Goal: Task Accomplishment & Management: Complete application form

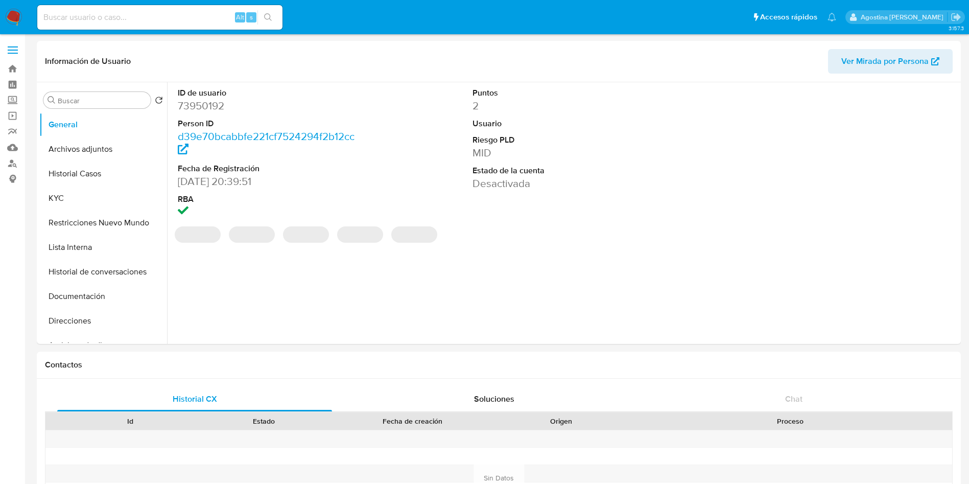
select select "10"
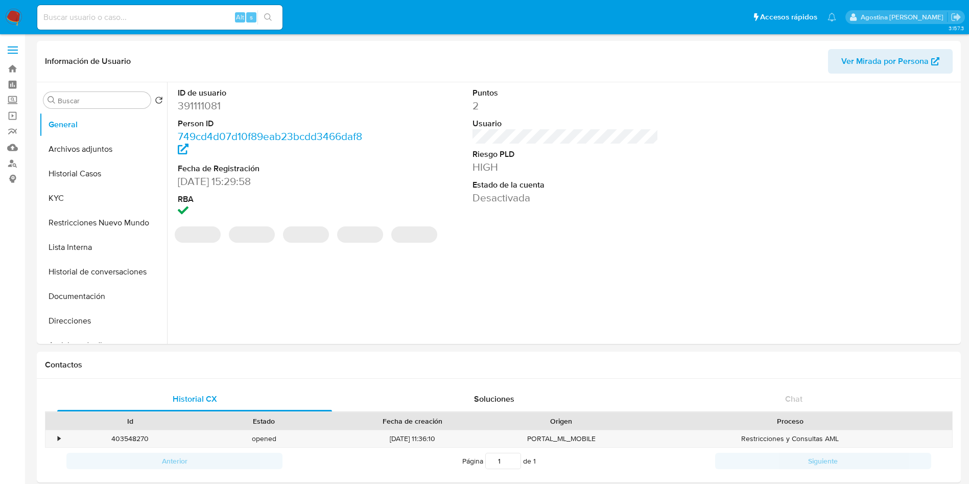
select select "10"
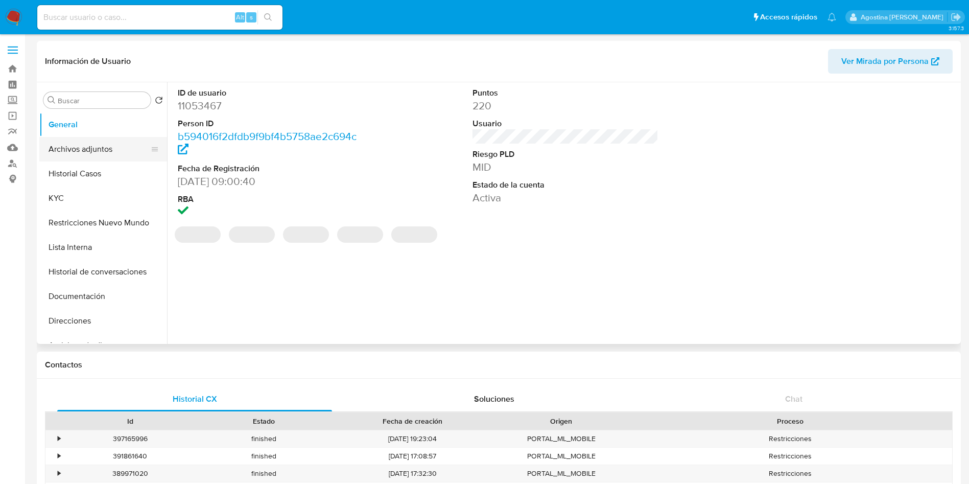
click at [97, 154] on button "Archivos adjuntos" at bounding box center [99, 149] width 120 height 25
select select "10"
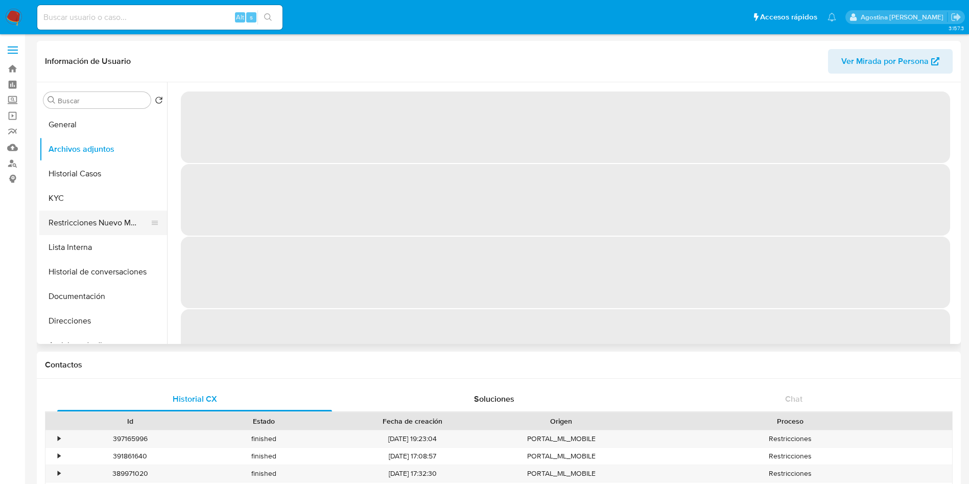
click at [129, 219] on button "Restricciones Nuevo Mundo" at bounding box center [99, 223] width 120 height 25
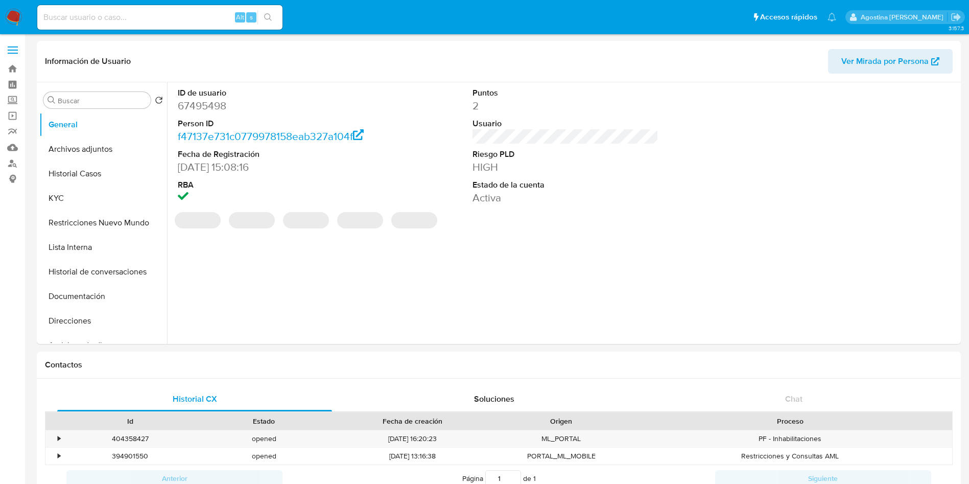
select select "10"
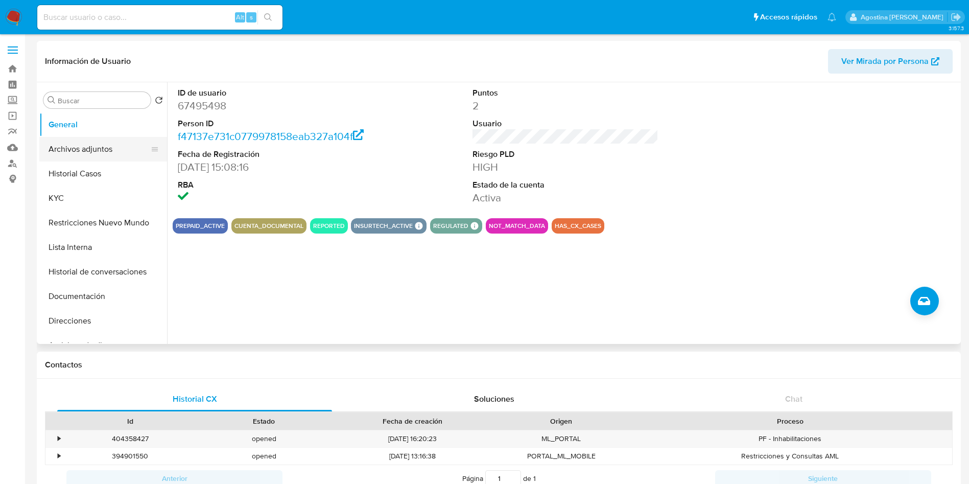
click at [106, 143] on button "Archivos adjuntos" at bounding box center [99, 149] width 120 height 25
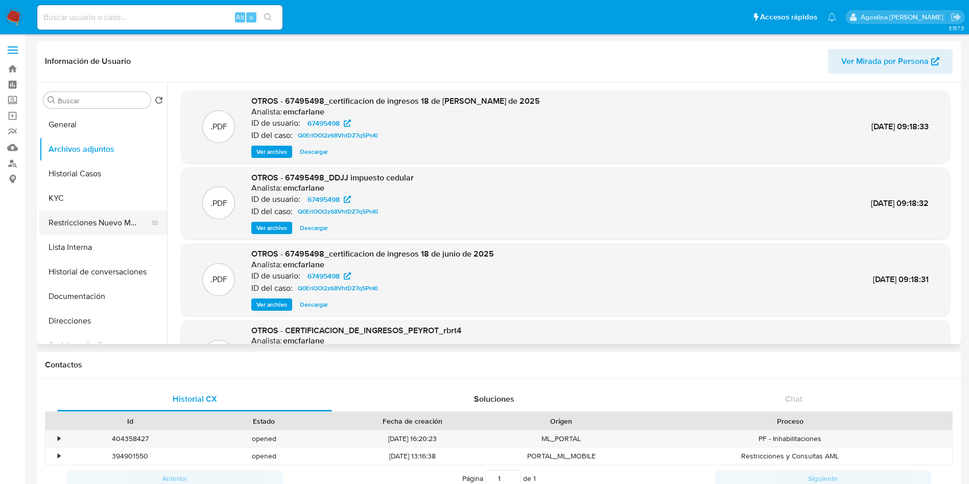
click at [126, 218] on button "Restricciones Nuevo Mundo" at bounding box center [99, 223] width 120 height 25
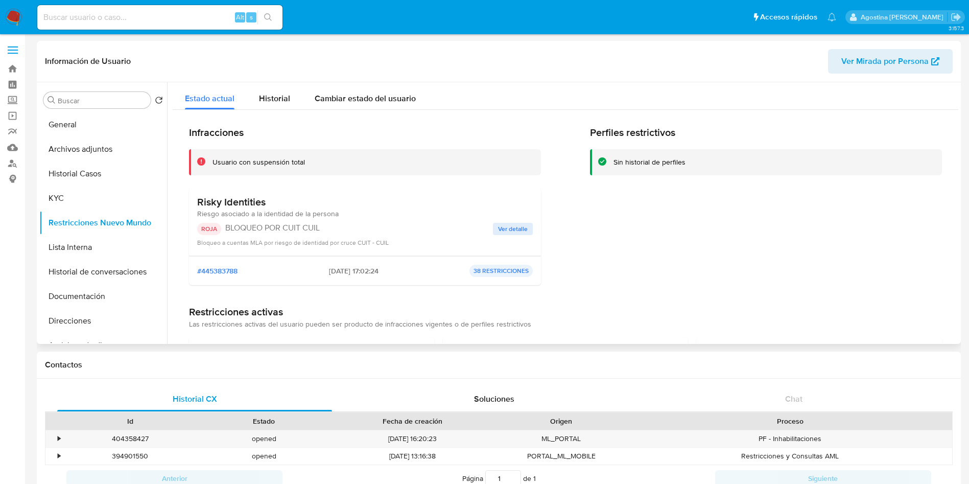
click at [517, 224] on span "Ver detalle" at bounding box center [513, 229] width 30 height 10
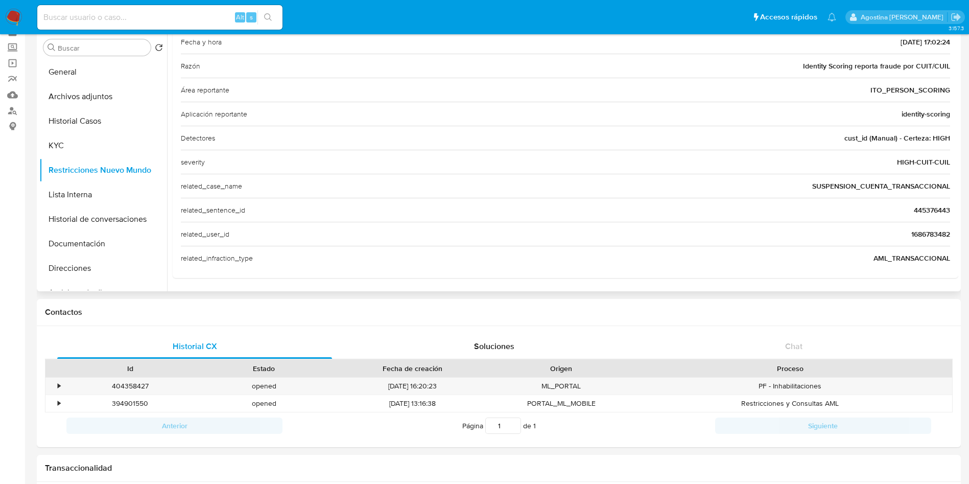
scroll to position [77, 0]
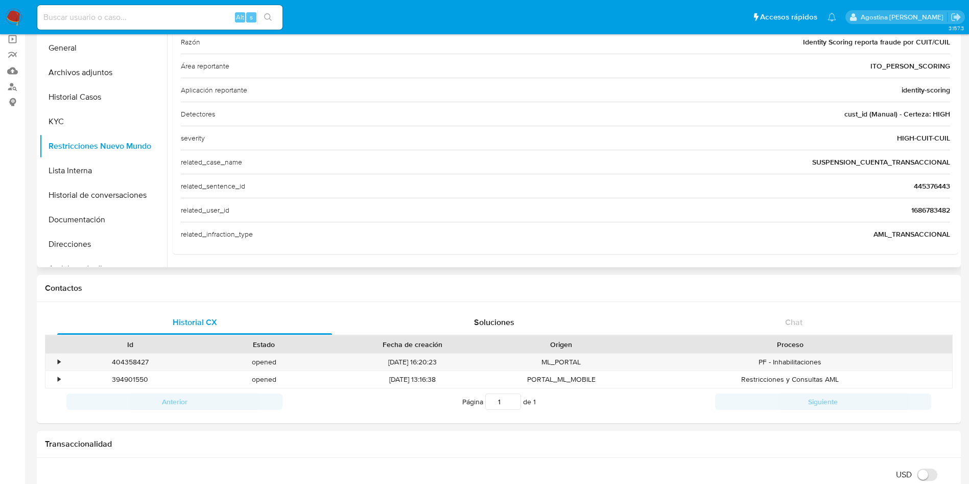
click at [941, 210] on span "1686783482" at bounding box center [931, 210] width 39 height 10
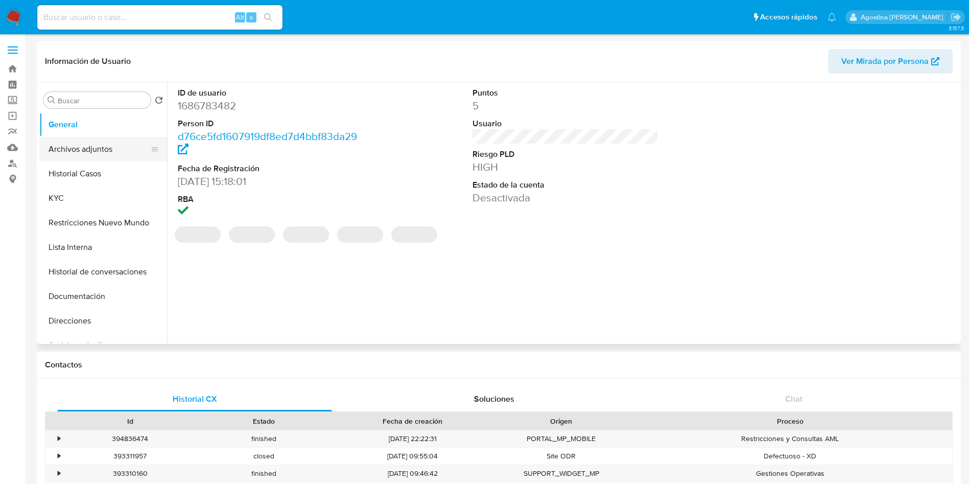
select select "10"
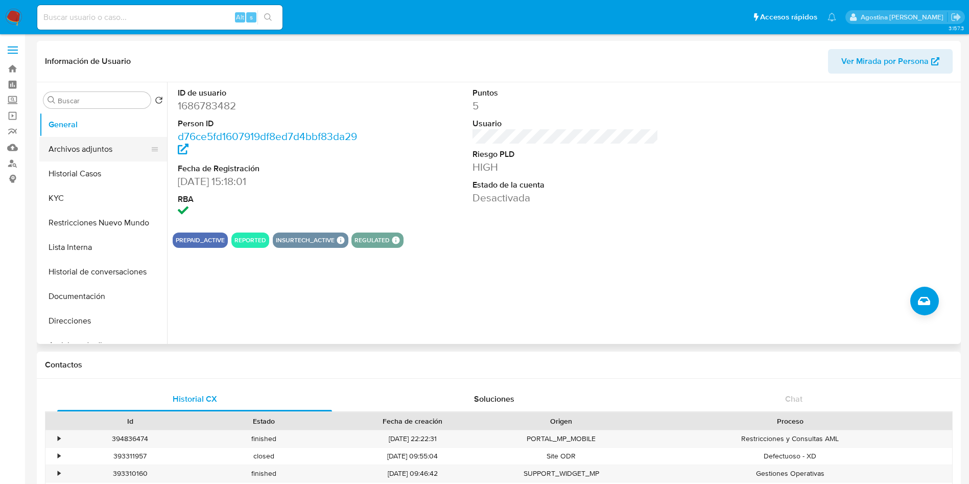
click at [88, 153] on button "Archivos adjuntos" at bounding box center [99, 149] width 120 height 25
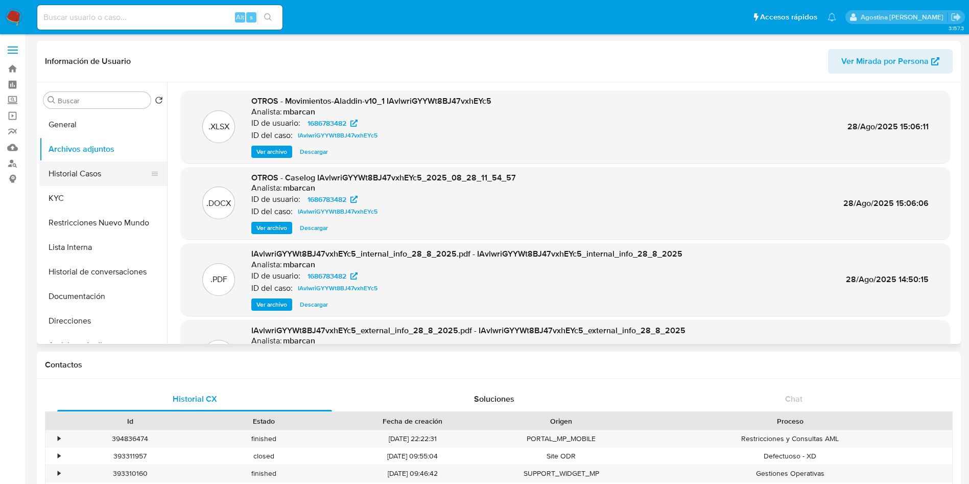
click at [95, 179] on button "Historial Casos" at bounding box center [99, 173] width 120 height 25
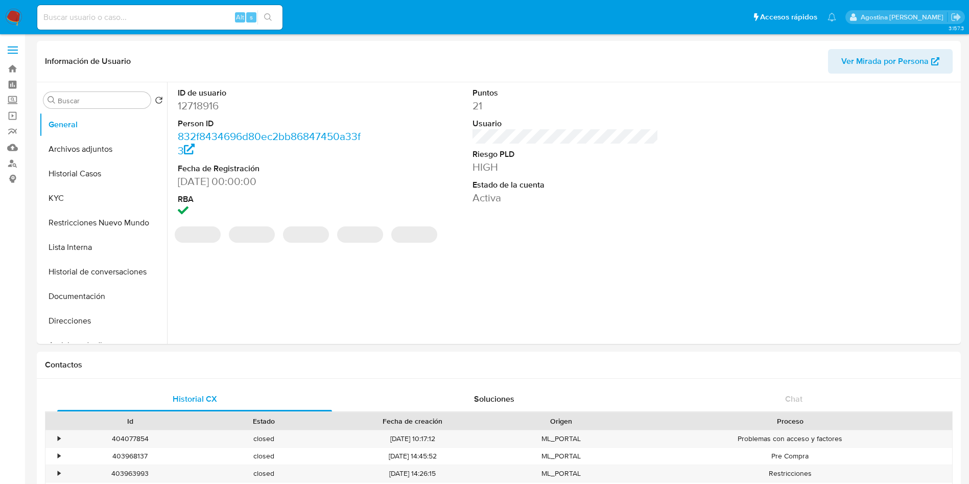
select select "10"
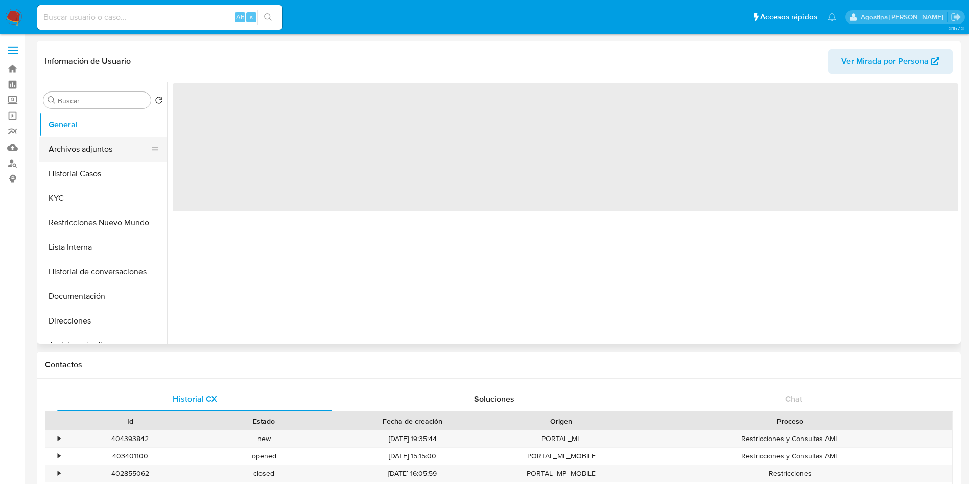
click at [115, 140] on button "Archivos adjuntos" at bounding box center [99, 149] width 120 height 25
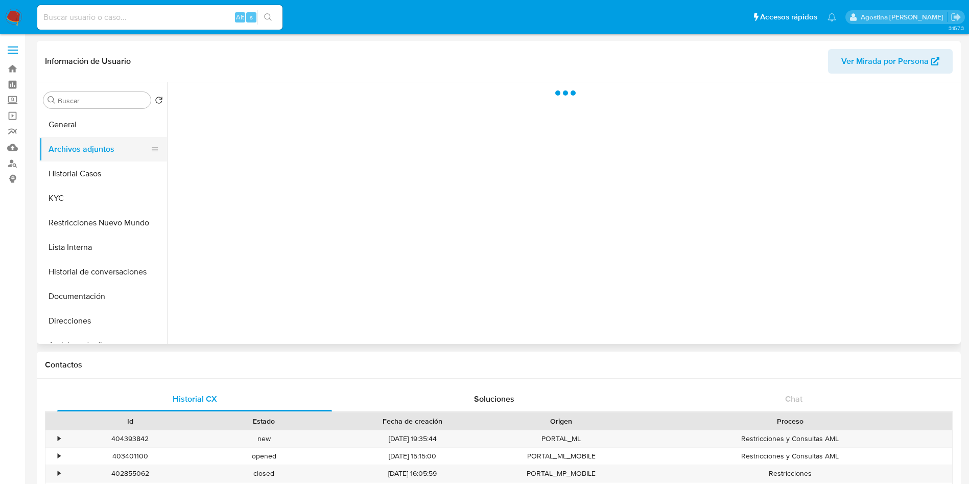
select select "10"
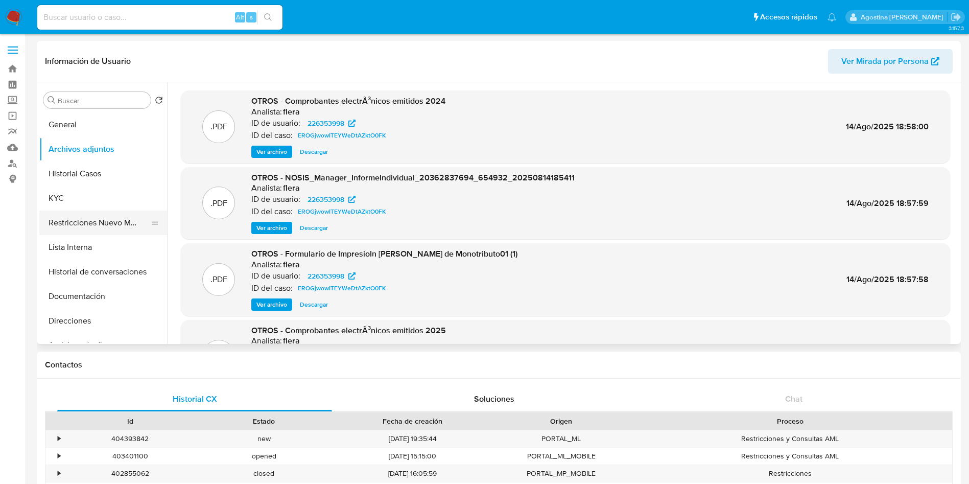
click at [75, 216] on button "Restricciones Nuevo Mundo" at bounding box center [99, 223] width 120 height 25
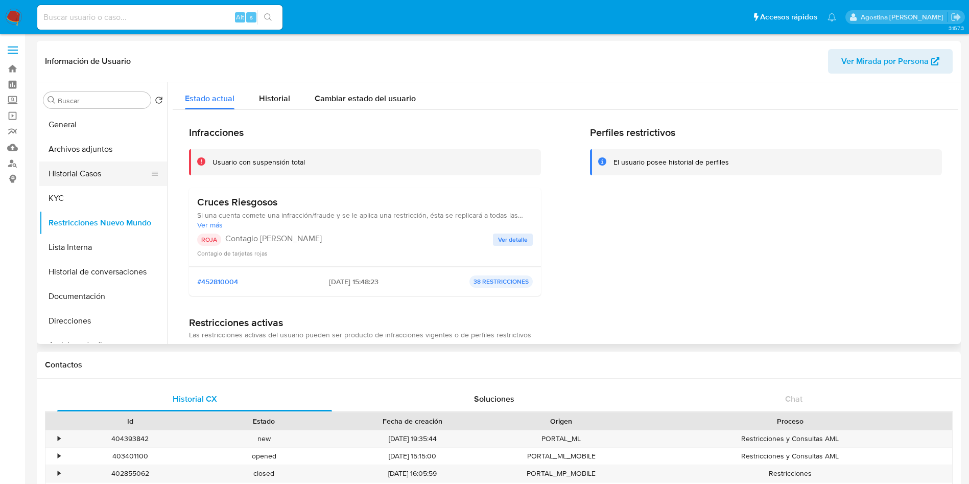
click at [92, 166] on button "Historial Casos" at bounding box center [99, 173] width 120 height 25
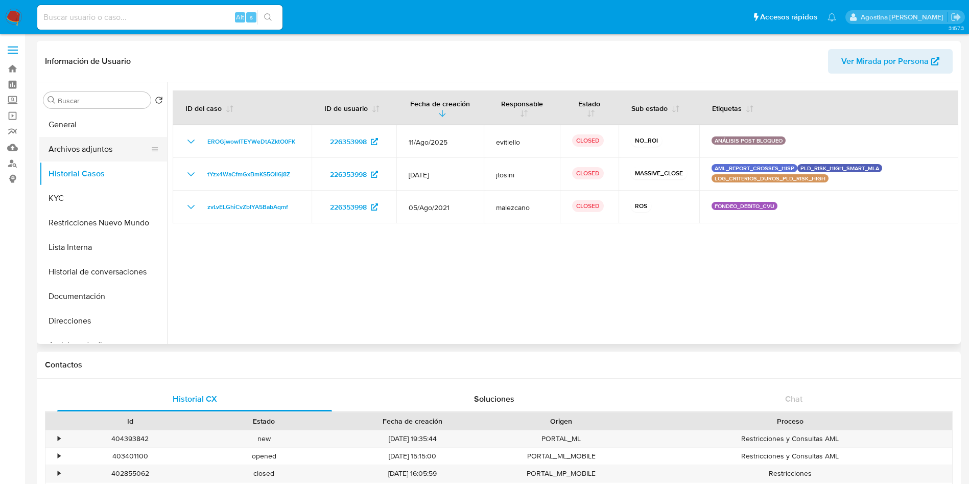
click at [83, 155] on button "Archivos adjuntos" at bounding box center [99, 149] width 120 height 25
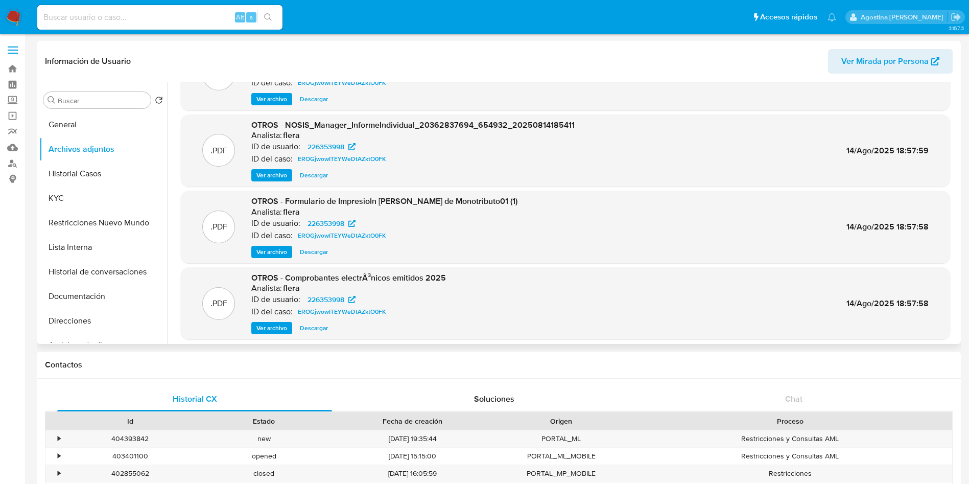
scroll to position [86, 0]
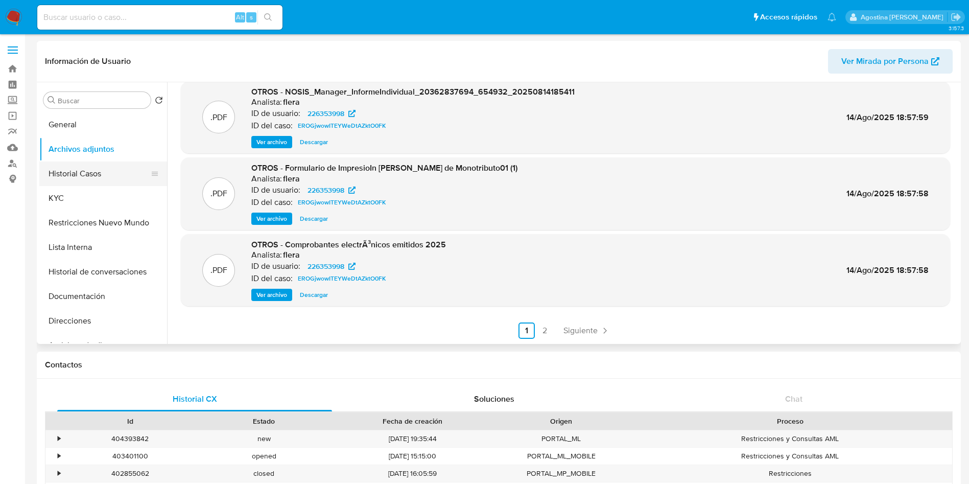
click at [72, 173] on button "Historial Casos" at bounding box center [99, 173] width 120 height 25
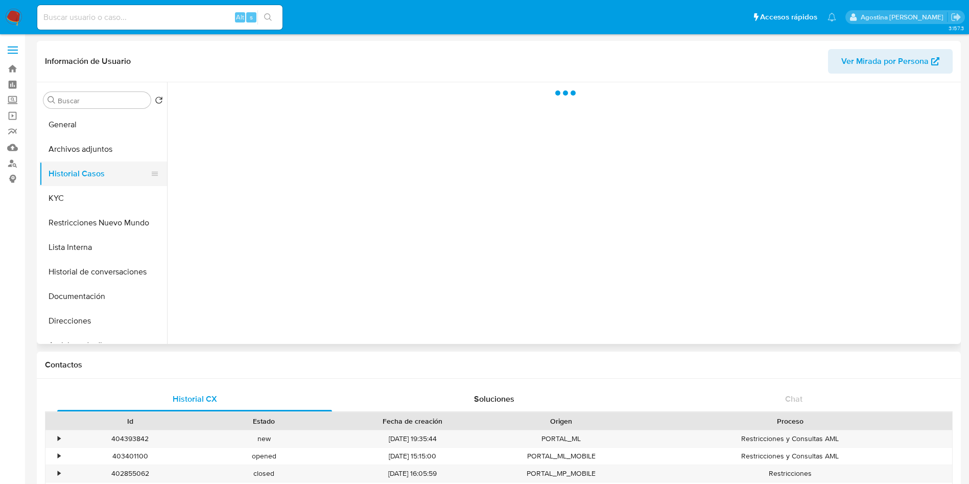
scroll to position [0, 0]
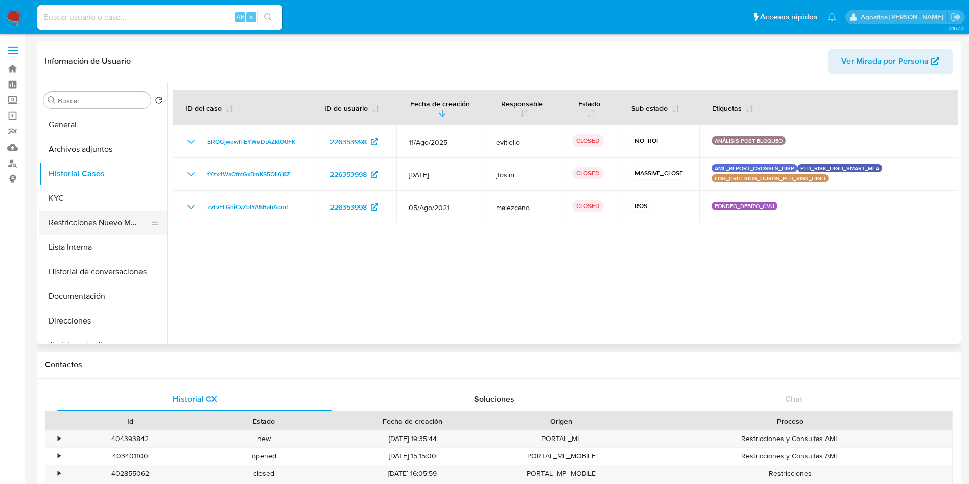
click at [113, 225] on button "Restricciones Nuevo Mundo" at bounding box center [99, 223] width 120 height 25
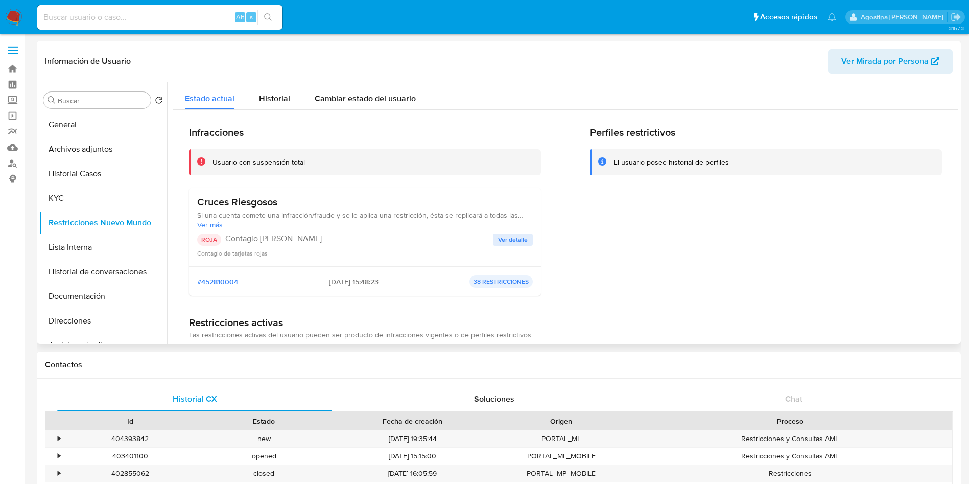
click at [504, 240] on span "Ver detalle" at bounding box center [513, 240] width 30 height 10
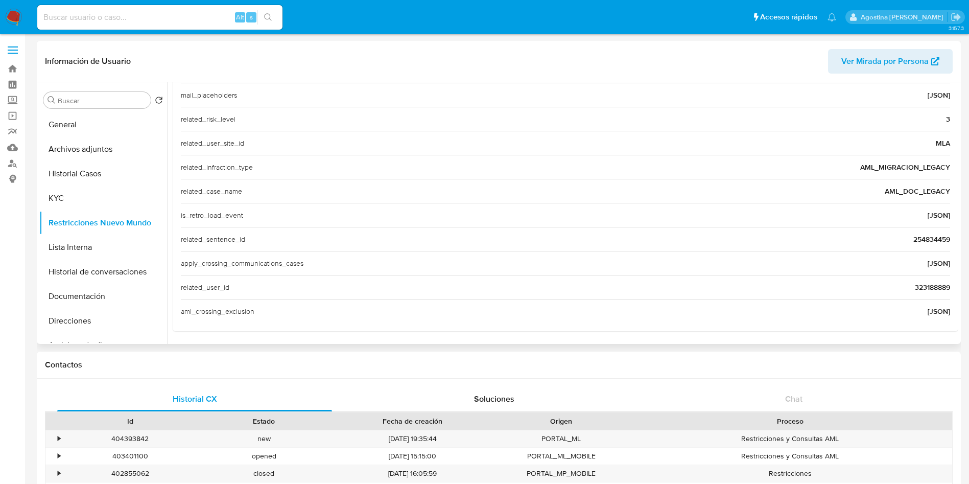
scroll to position [347, 0]
click at [924, 286] on span "323188889" at bounding box center [932, 287] width 35 height 10
click at [927, 286] on span "323188889" at bounding box center [932, 287] width 35 height 10
click at [108, 162] on button "Historial Casos" at bounding box center [99, 173] width 120 height 25
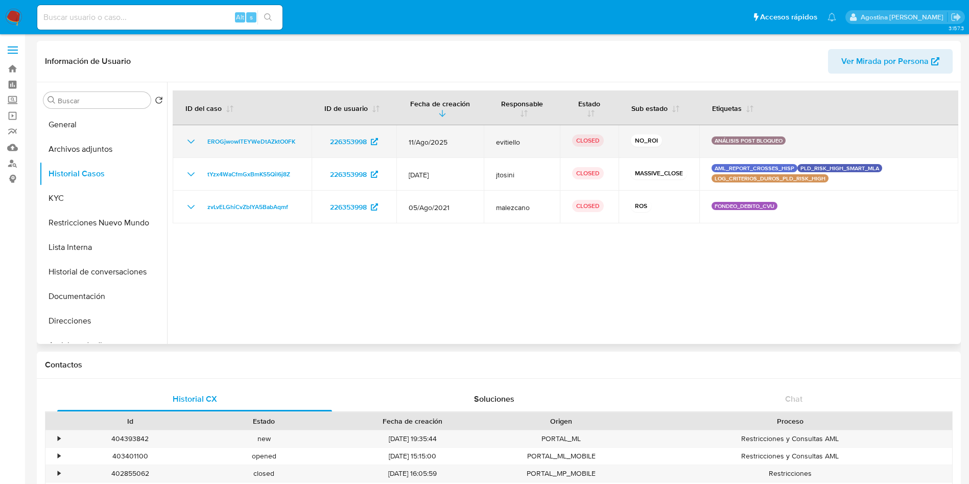
click at [190, 136] on icon "Mostrar/Ocultar" at bounding box center [191, 141] width 12 height 12
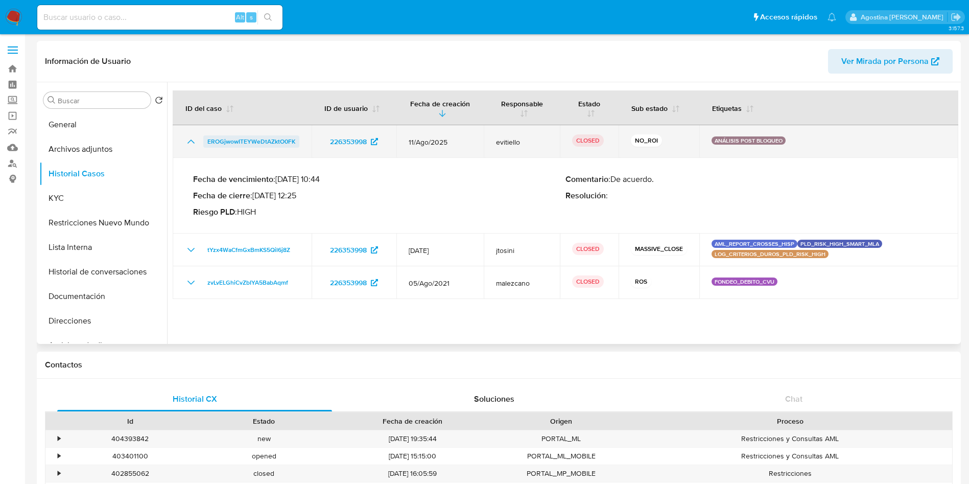
click at [222, 142] on span "EROGjwowITEYWeDtAZktO0FK" at bounding box center [251, 141] width 88 height 12
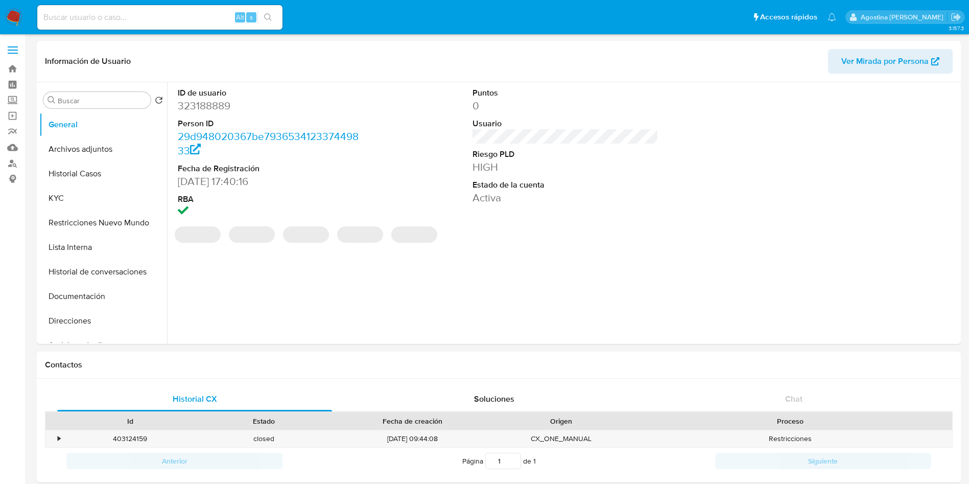
select select "10"
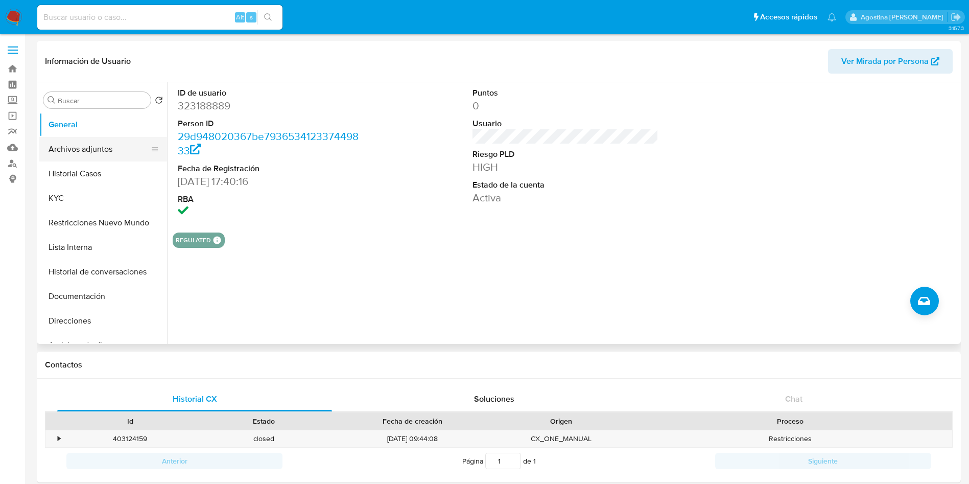
click at [79, 146] on button "Archivos adjuntos" at bounding box center [99, 149] width 120 height 25
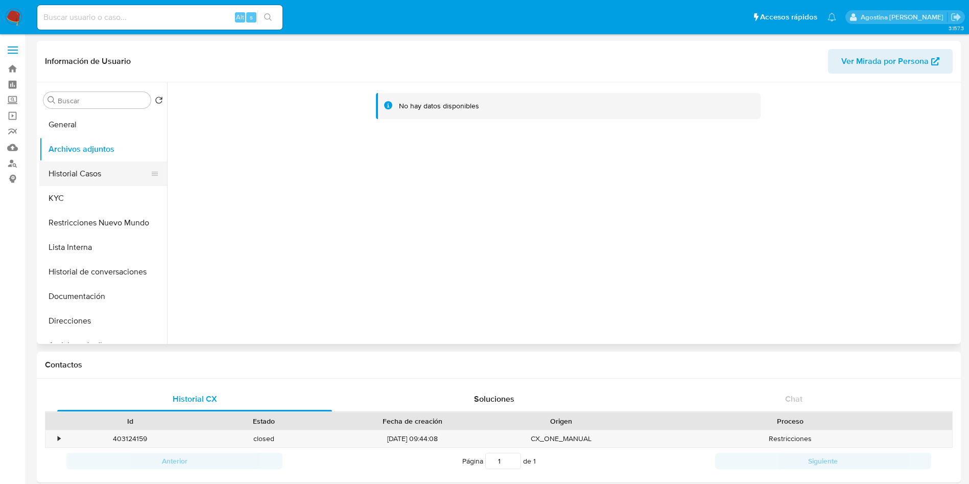
click at [94, 181] on button "Historial Casos" at bounding box center [99, 173] width 120 height 25
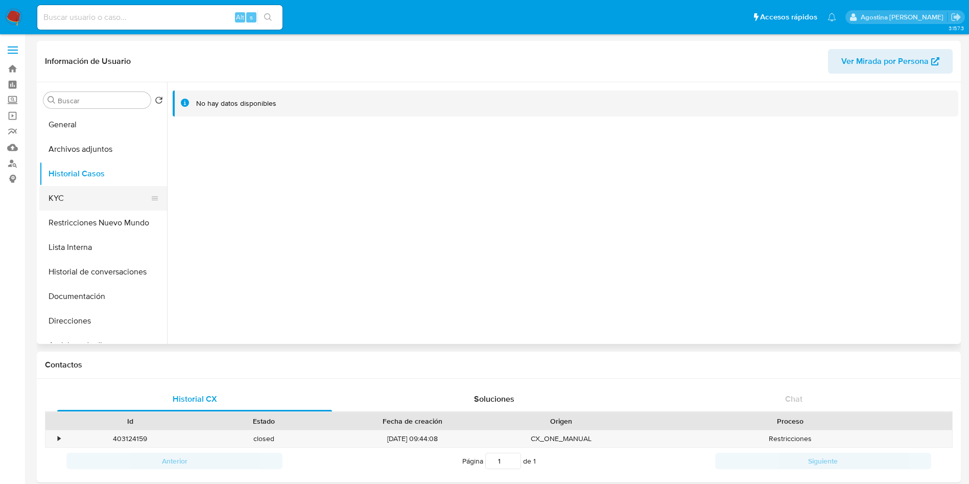
click at [99, 209] on button "KYC" at bounding box center [99, 198] width 120 height 25
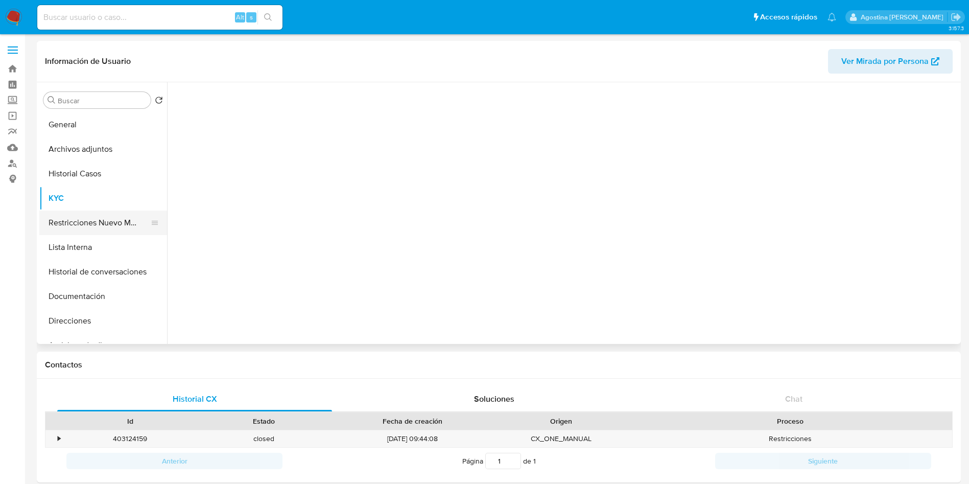
click at [102, 216] on button "Restricciones Nuevo Mundo" at bounding box center [99, 223] width 120 height 25
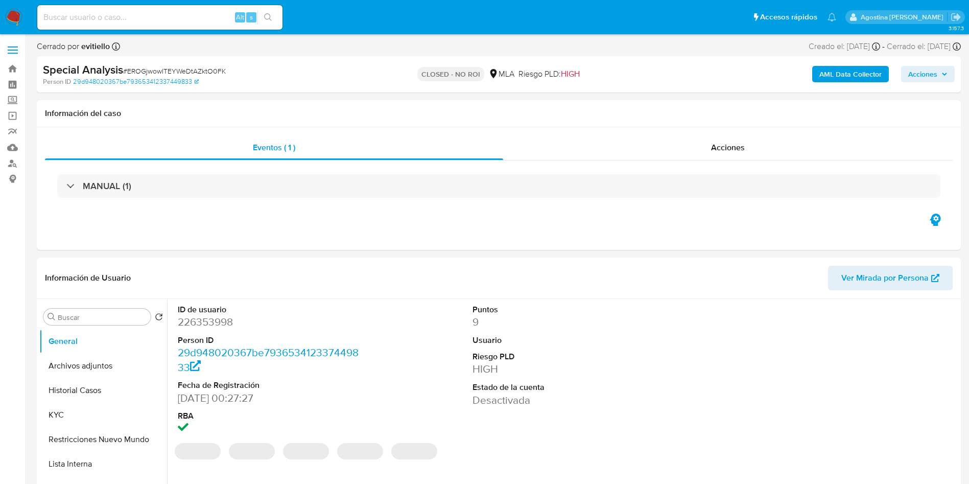
select select "10"
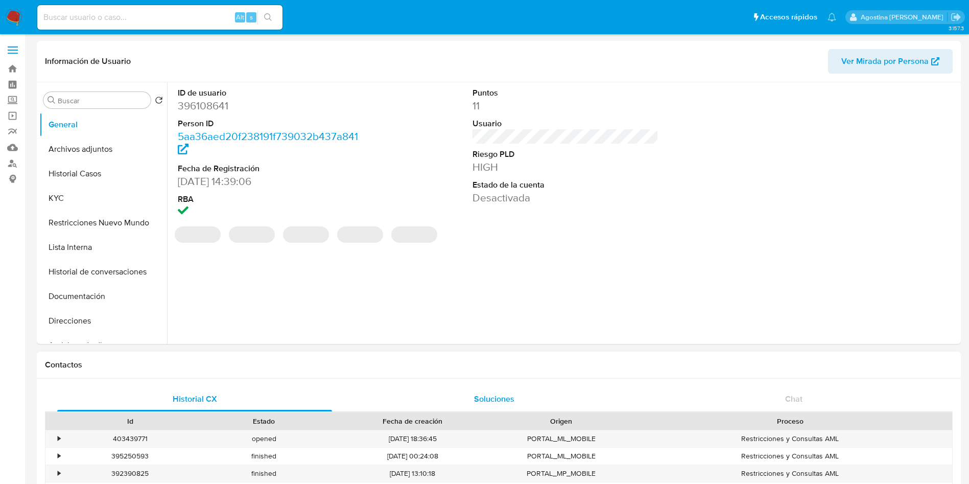
select select "10"
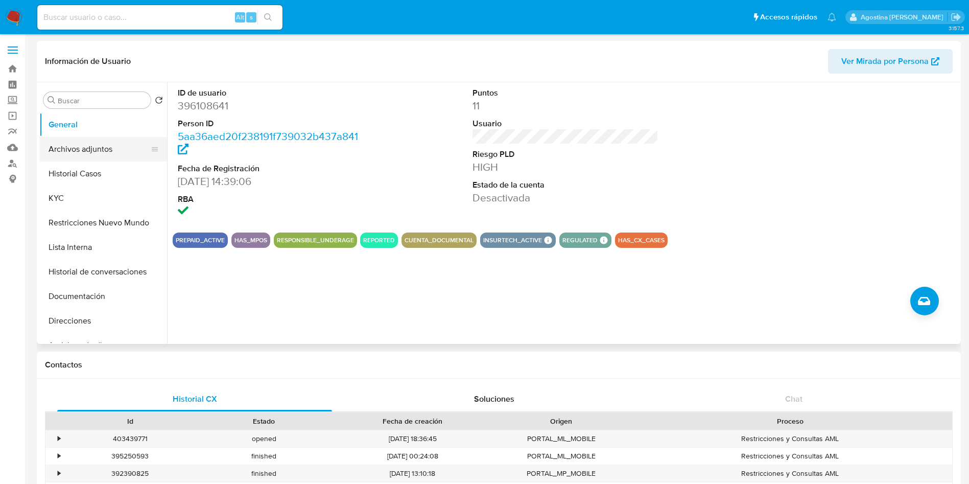
click at [109, 142] on button "Archivos adjuntos" at bounding box center [99, 149] width 120 height 25
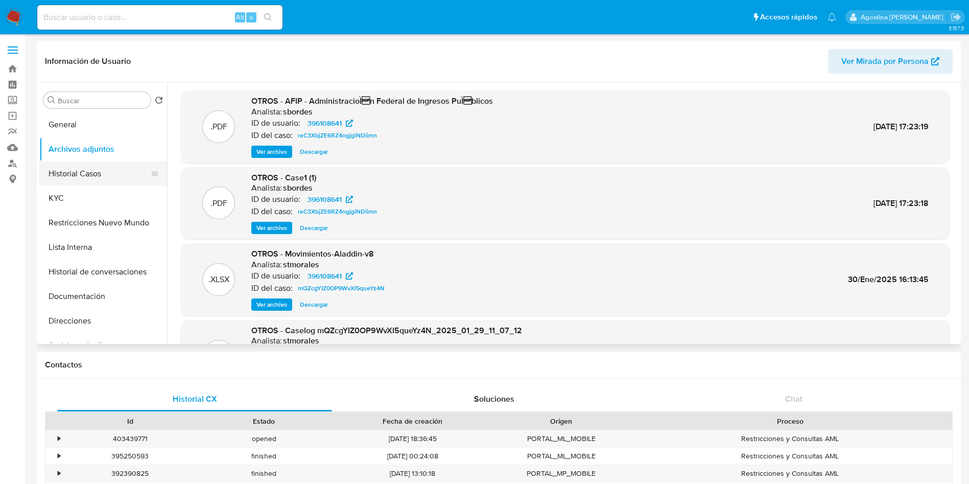
click at [123, 173] on button "Historial Casos" at bounding box center [99, 173] width 120 height 25
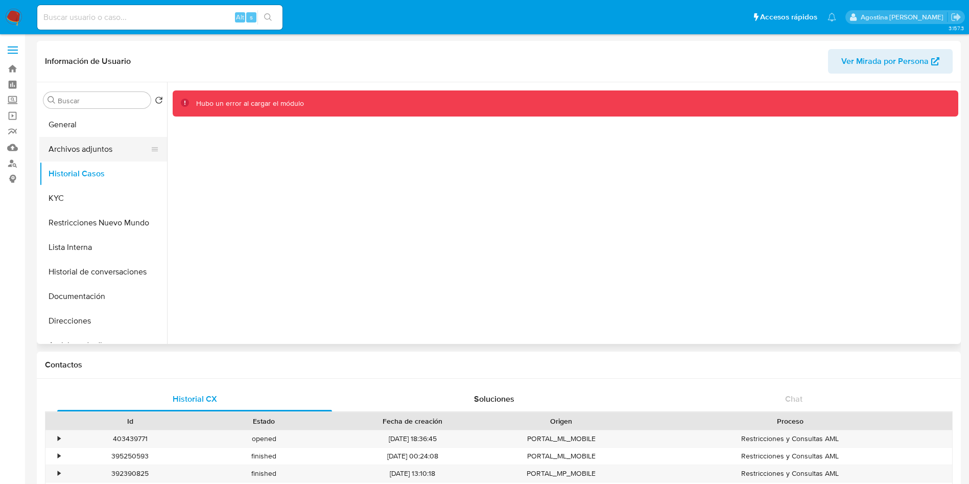
click at [126, 153] on button "Archivos adjuntos" at bounding box center [99, 149] width 120 height 25
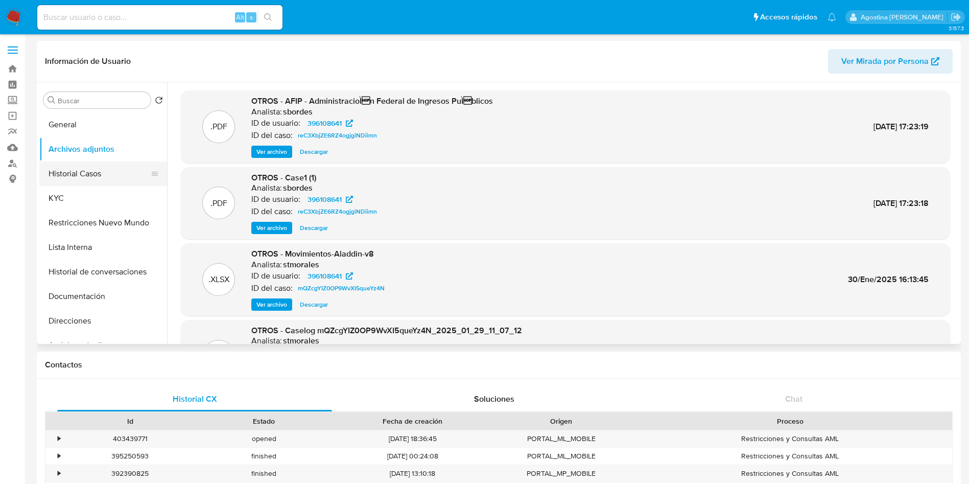
click at [80, 166] on button "Historial Casos" at bounding box center [99, 173] width 120 height 25
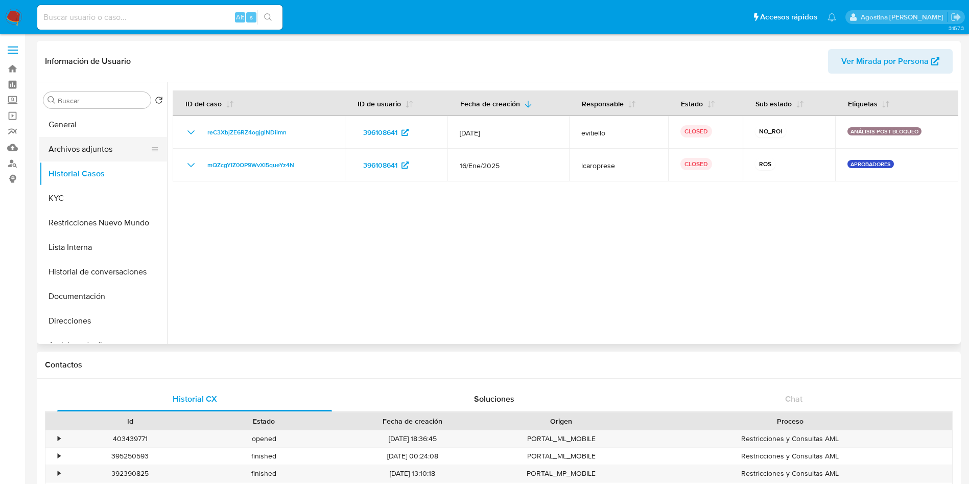
click at [101, 149] on button "Archivos adjuntos" at bounding box center [99, 149] width 120 height 25
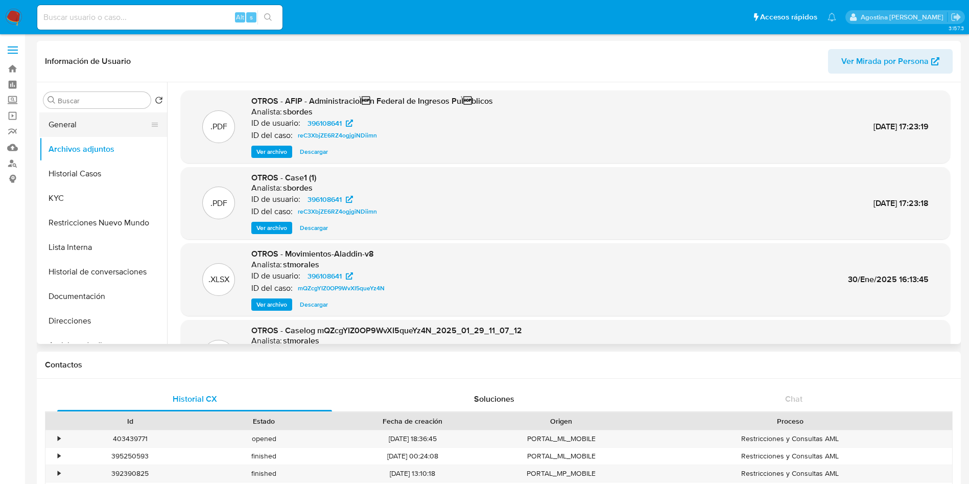
click at [104, 128] on button "General" at bounding box center [99, 124] width 120 height 25
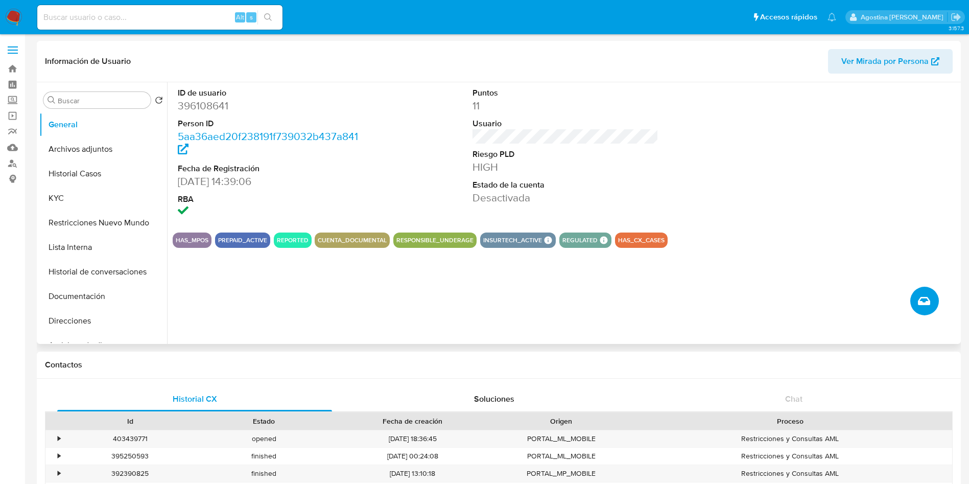
click at [920, 306] on icon "Crear caso manual" at bounding box center [924, 301] width 12 height 12
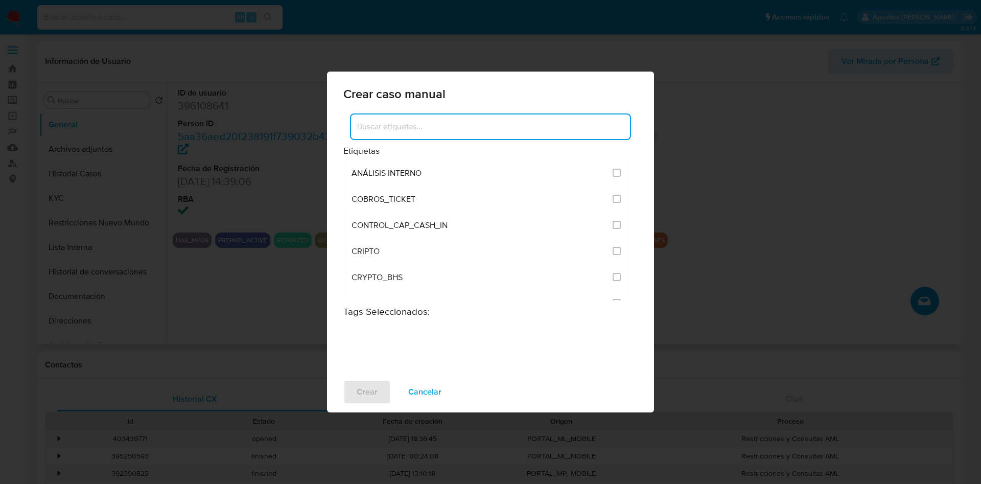
click at [499, 123] on input at bounding box center [490, 126] width 279 height 13
type input "a"
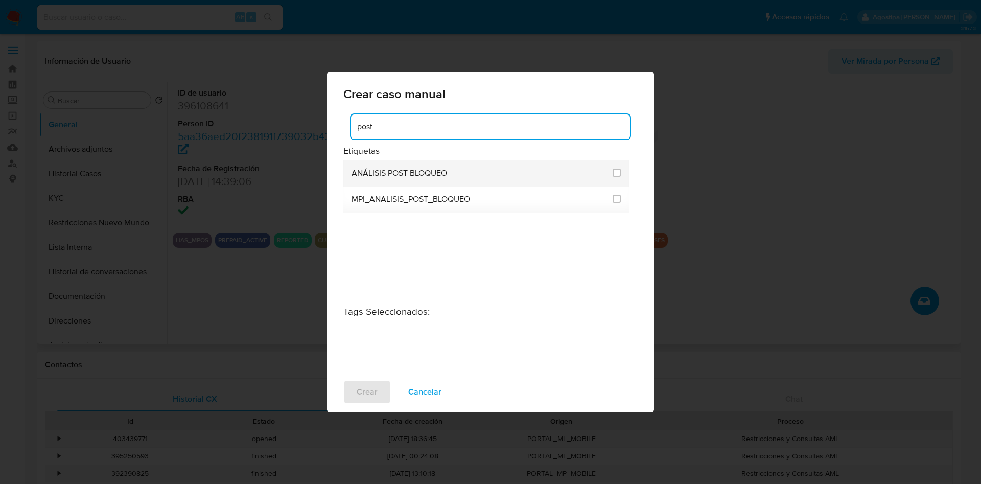
type input "post"
click at [469, 164] on div "ANÁLISIS POST BLOQUEO" at bounding box center [479, 173] width 255 height 26
click at [616, 170] on input "3249" at bounding box center [617, 173] width 8 height 8
checkbox input "true"
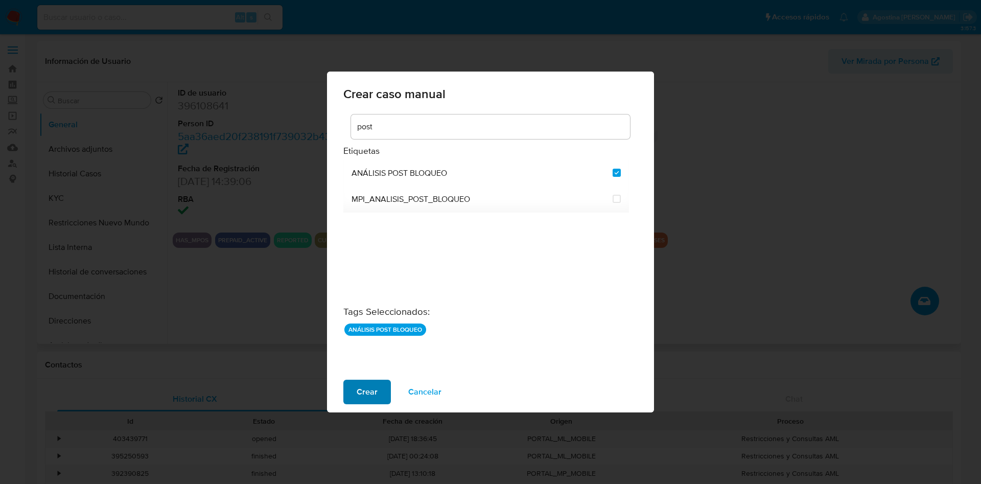
click at [365, 392] on span "Crear" at bounding box center [367, 392] width 21 height 22
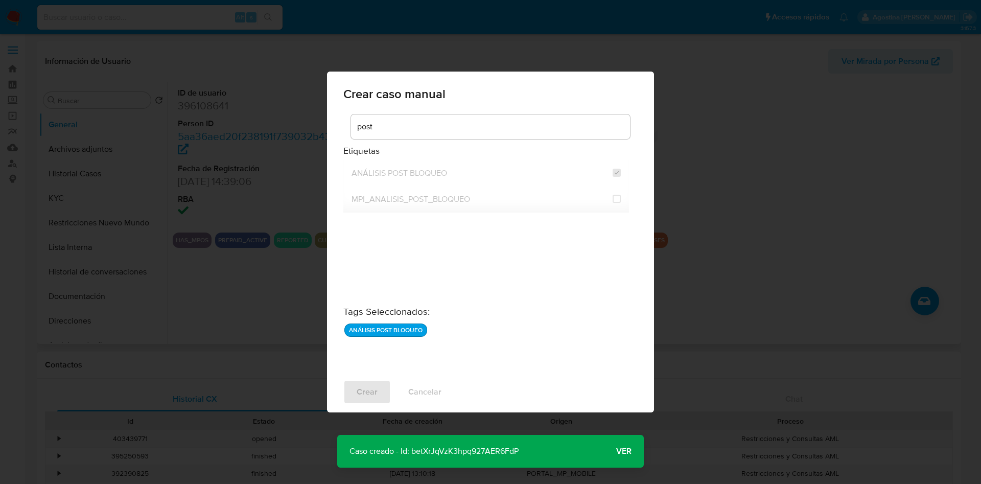
click at [475, 447] on p "Caso creado - Id: betXrJqVzK3hpq927AER6FdP" at bounding box center [434, 451] width 194 height 33
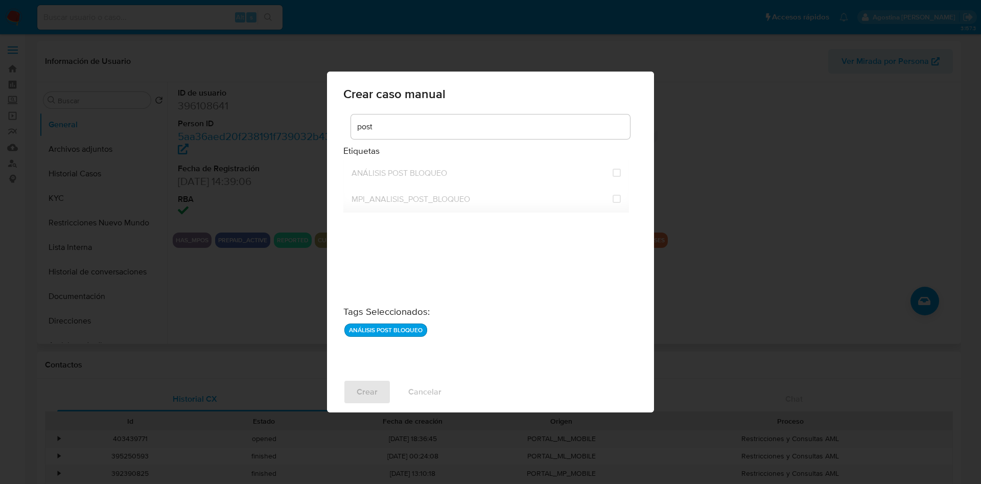
checkbox input "false"
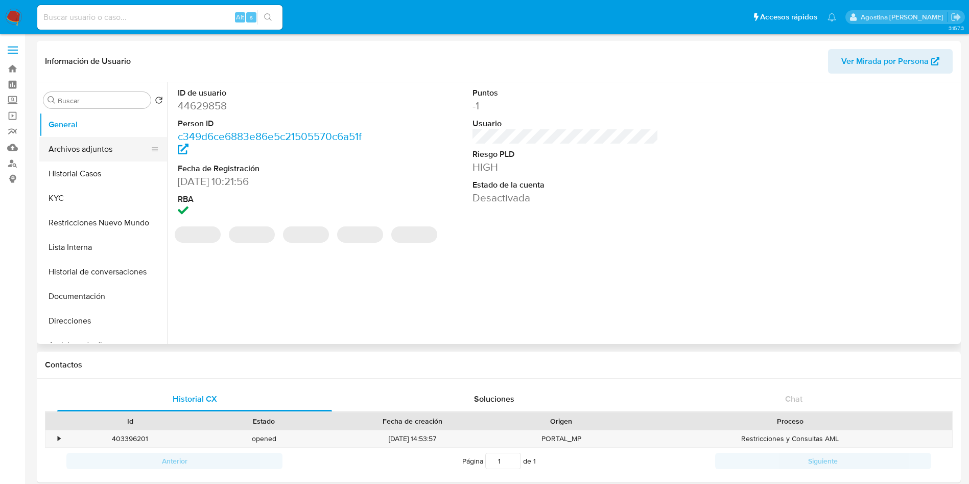
select select "10"
click at [107, 150] on button "Archivos adjuntos" at bounding box center [99, 149] width 120 height 25
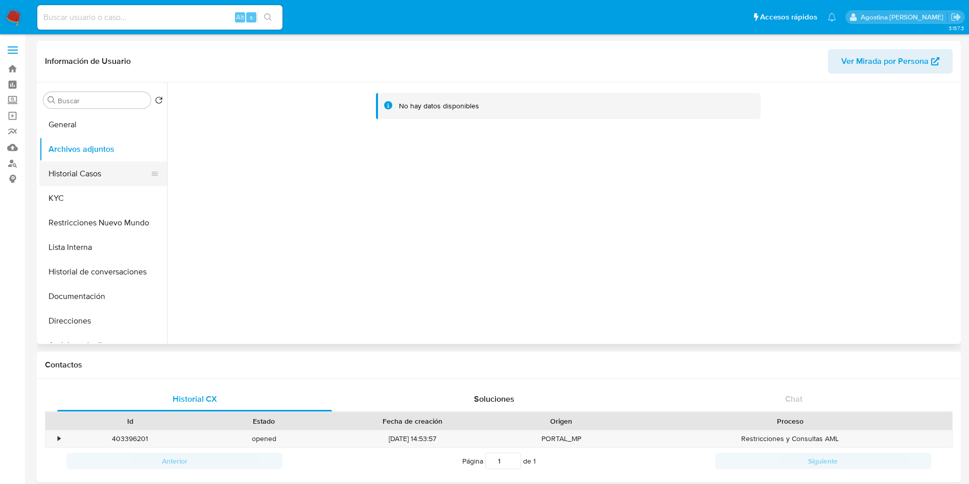
click at [114, 171] on button "Historial Casos" at bounding box center [99, 173] width 120 height 25
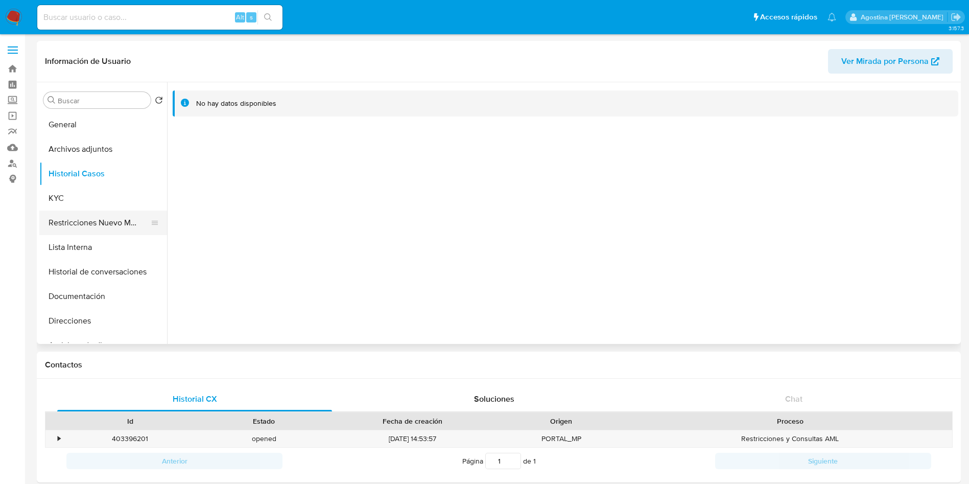
click at [105, 215] on button "Restricciones Nuevo Mundo" at bounding box center [99, 223] width 120 height 25
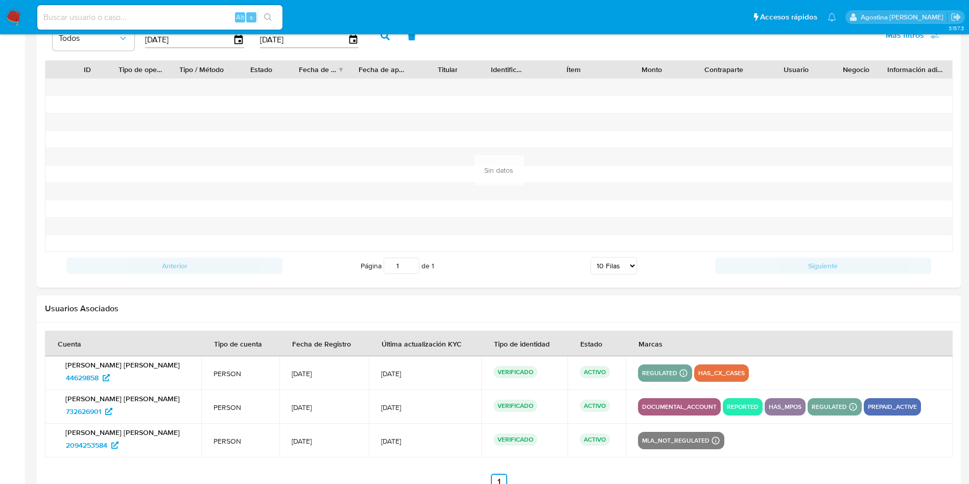
scroll to position [981, 0]
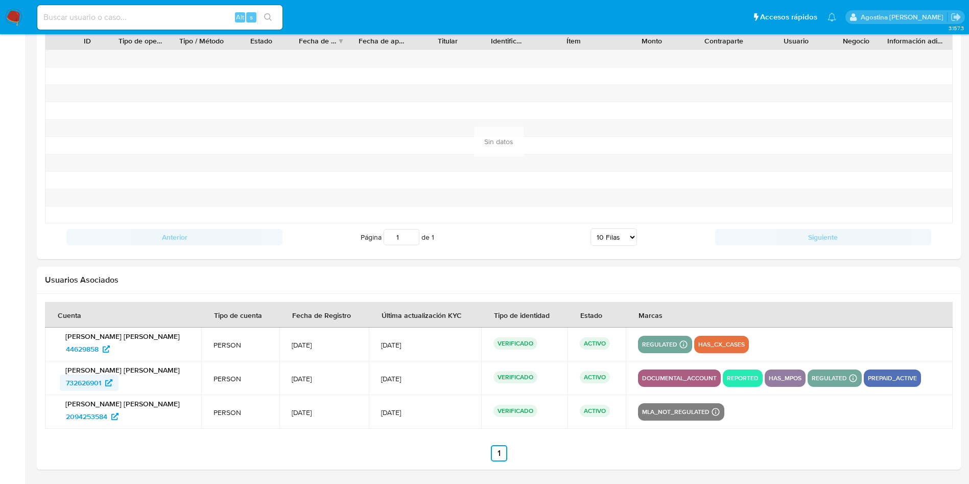
click at [83, 385] on span "732626901" at bounding box center [83, 383] width 35 height 16
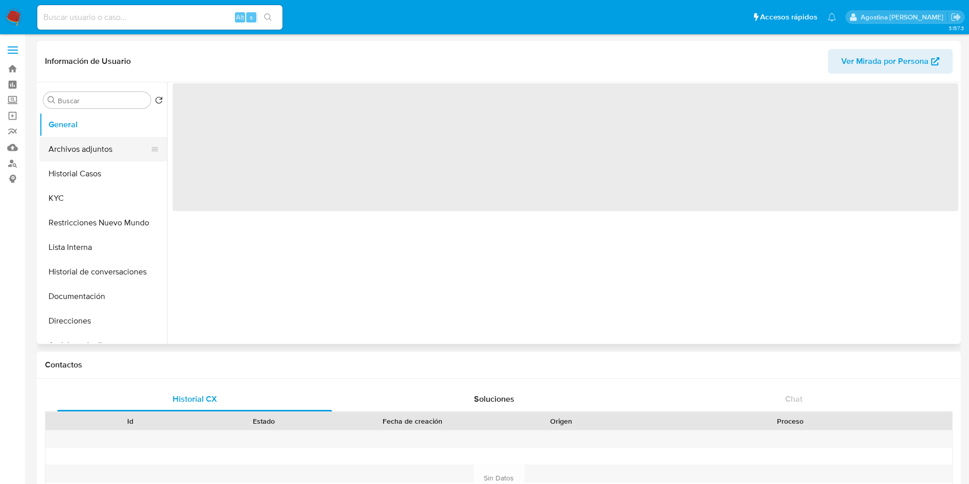
click at [124, 150] on button "Archivos adjuntos" at bounding box center [99, 149] width 120 height 25
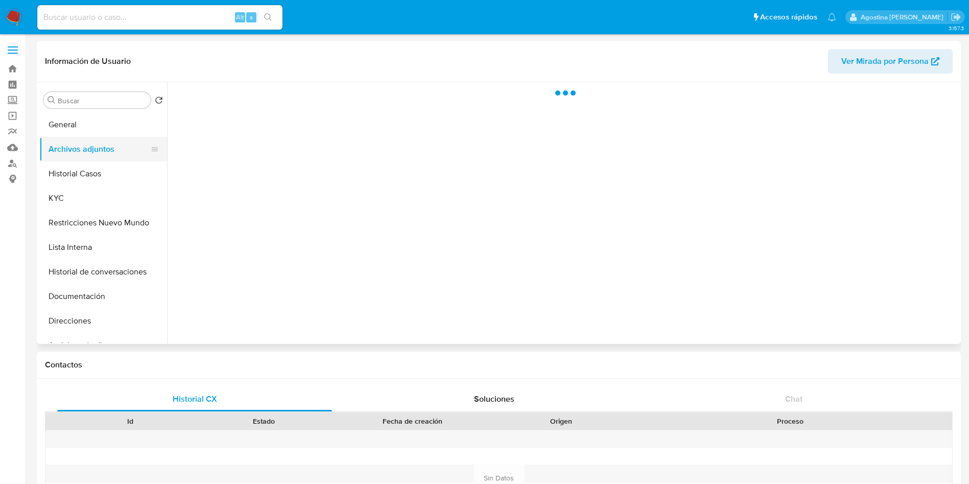
select select "10"
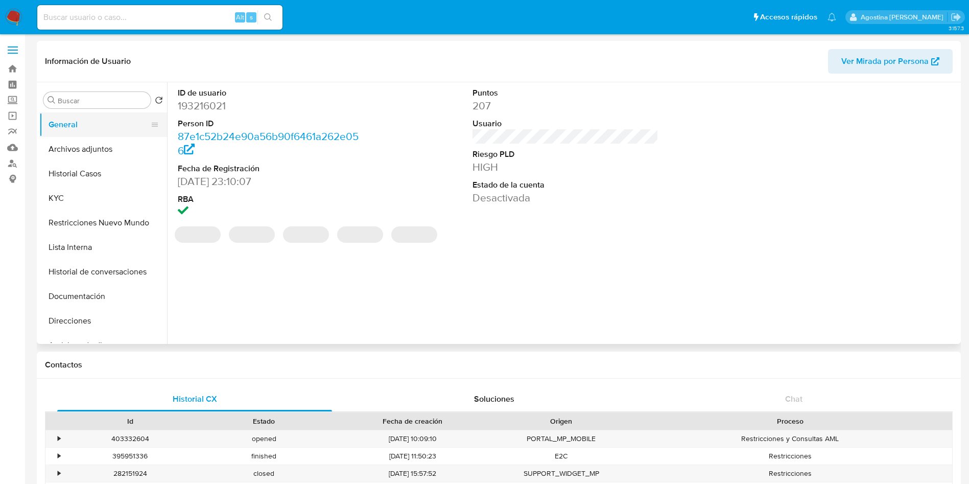
select select "10"
click at [88, 143] on button "Archivos adjuntos" at bounding box center [99, 149] width 120 height 25
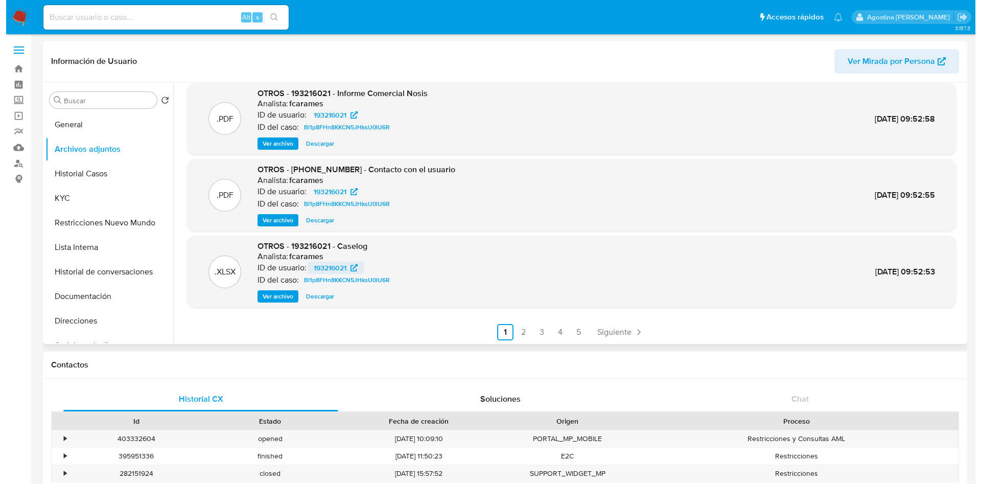
scroll to position [86, 0]
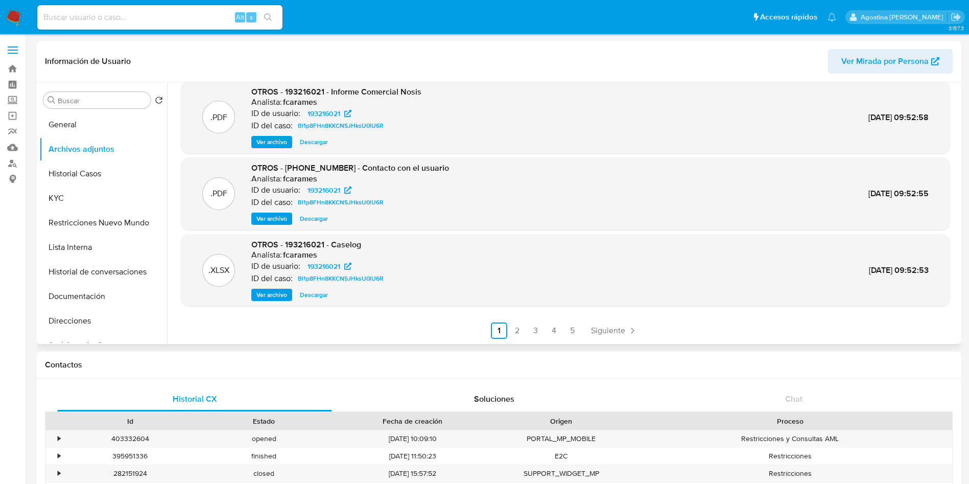
click at [263, 302] on div ".XLSX OTROS - 193216021 - Caselog Analista: fcarames ID de usuario: 193216021 I…" at bounding box center [566, 270] width 770 height 73
click at [270, 300] on span "Ver archivo" at bounding box center [272, 295] width 31 height 10
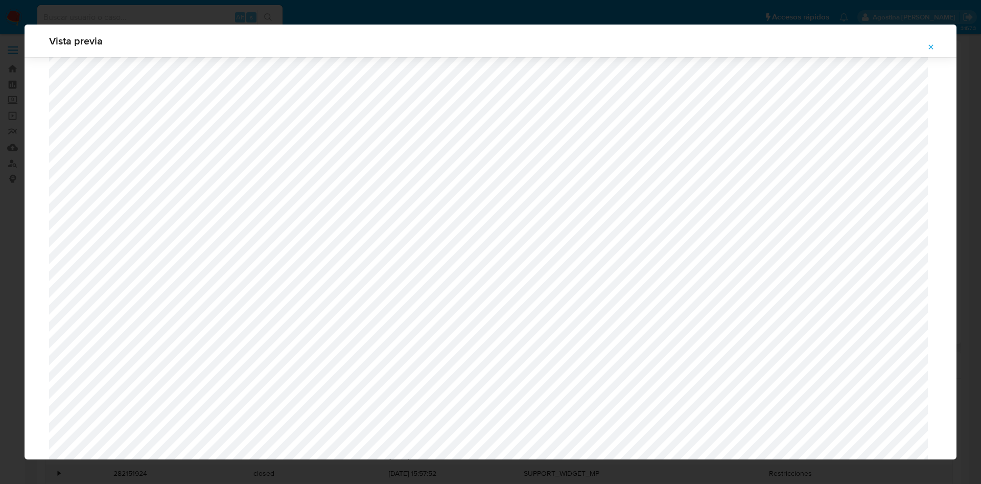
scroll to position [746, 0]
click at [931, 52] on span "Attachment preview" at bounding box center [931, 47] width 8 height 14
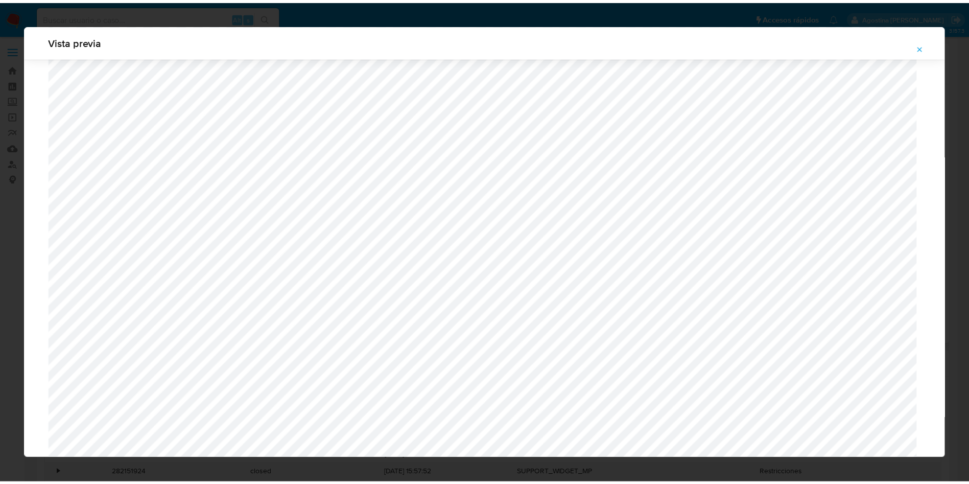
scroll to position [0, 0]
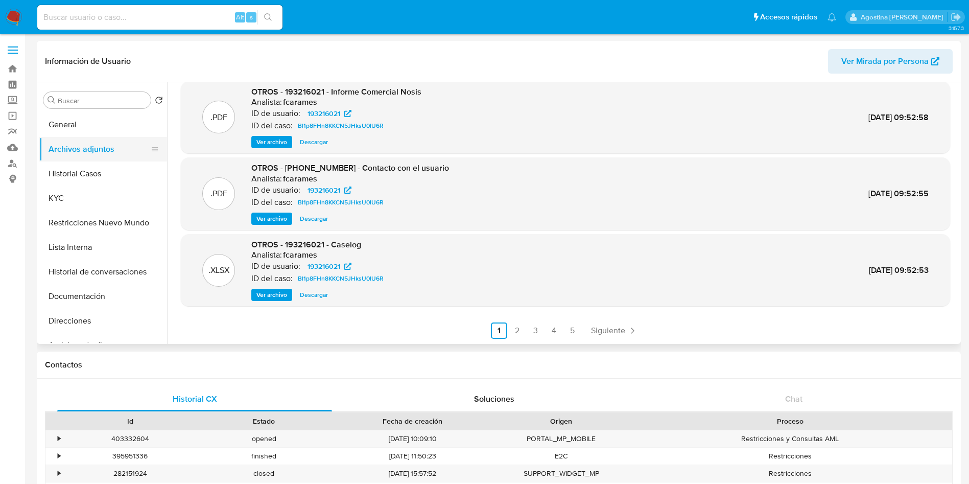
click at [89, 137] on button "Archivos adjuntos" at bounding box center [99, 149] width 120 height 25
click at [88, 127] on button "General" at bounding box center [99, 124] width 120 height 25
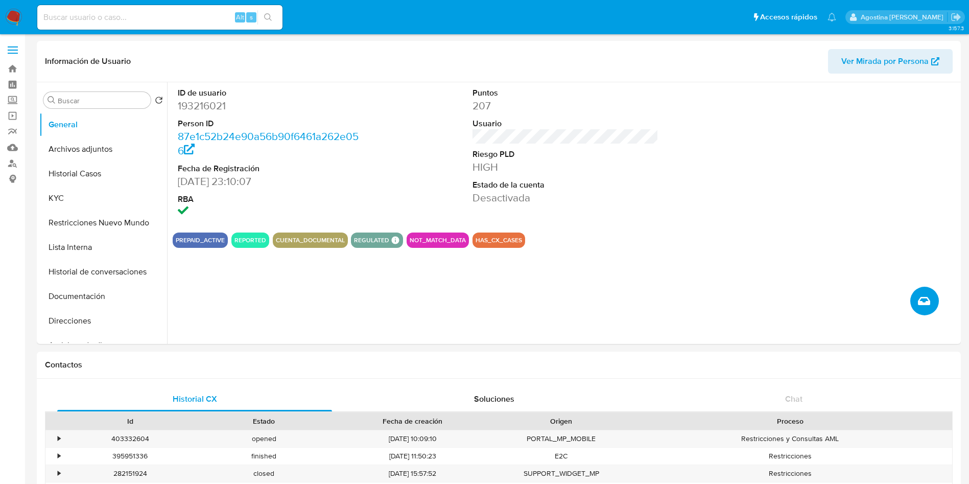
click at [920, 289] on button "Crear caso manual" at bounding box center [925, 301] width 29 height 29
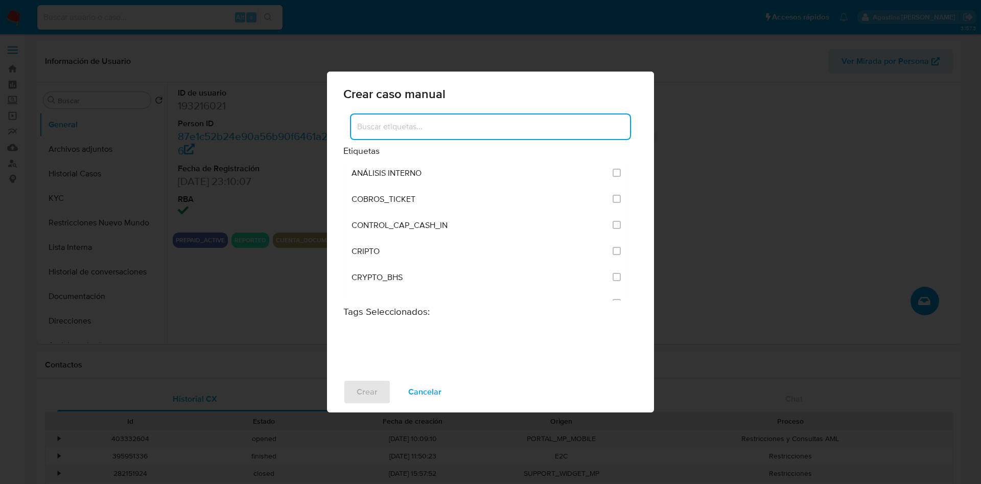
click at [487, 132] on input at bounding box center [490, 126] width 279 height 13
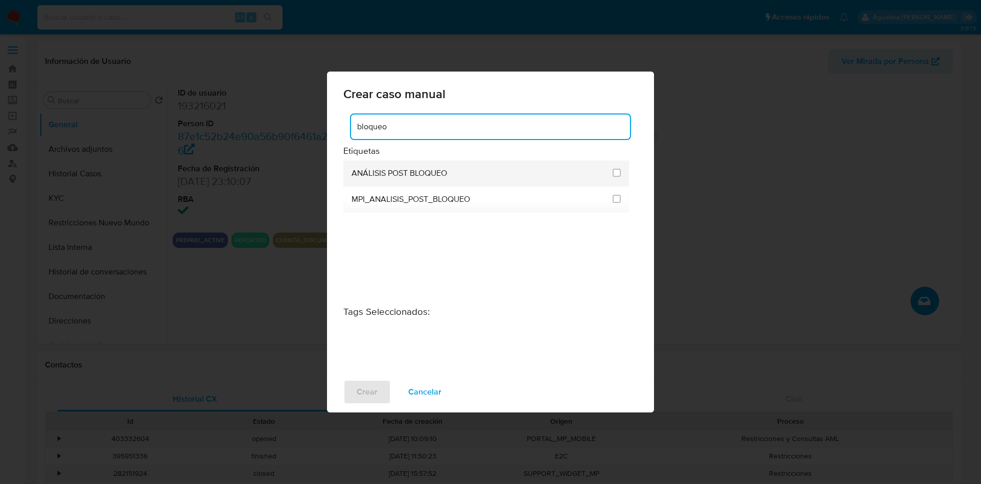
type input "bloqueo"
click at [470, 167] on div "ANÁLISIS POST BLOQUEO" at bounding box center [479, 173] width 255 height 26
click at [616, 170] on input "3249" at bounding box center [617, 173] width 8 height 8
checkbox input "true"
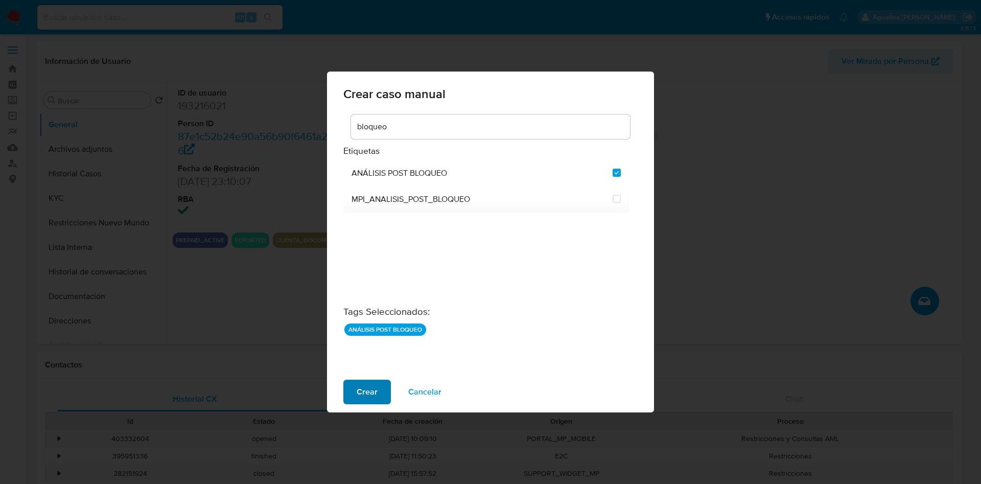
click at [352, 387] on button "Crear" at bounding box center [367, 392] width 48 height 25
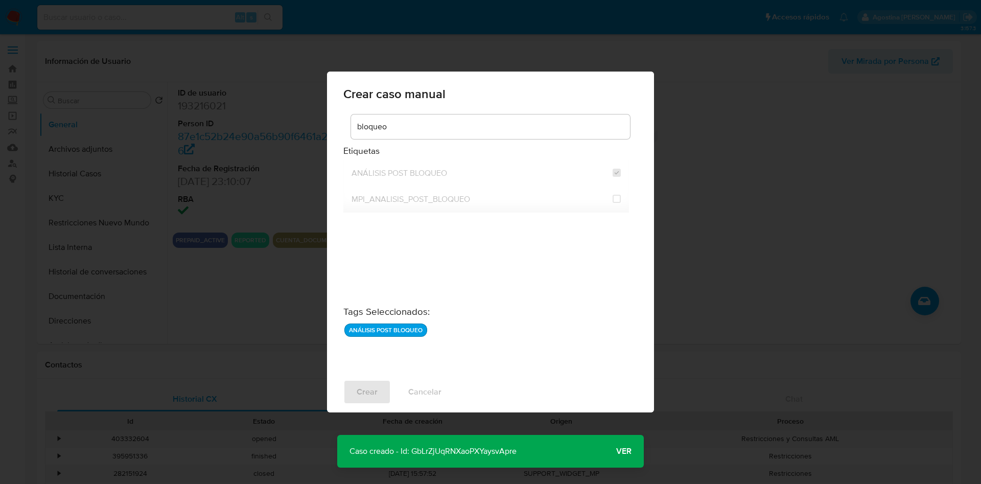
click at [491, 445] on p "Caso creado - Id: GbLrZjUqRNXaoPXYaysvApre" at bounding box center [433, 451] width 192 height 33
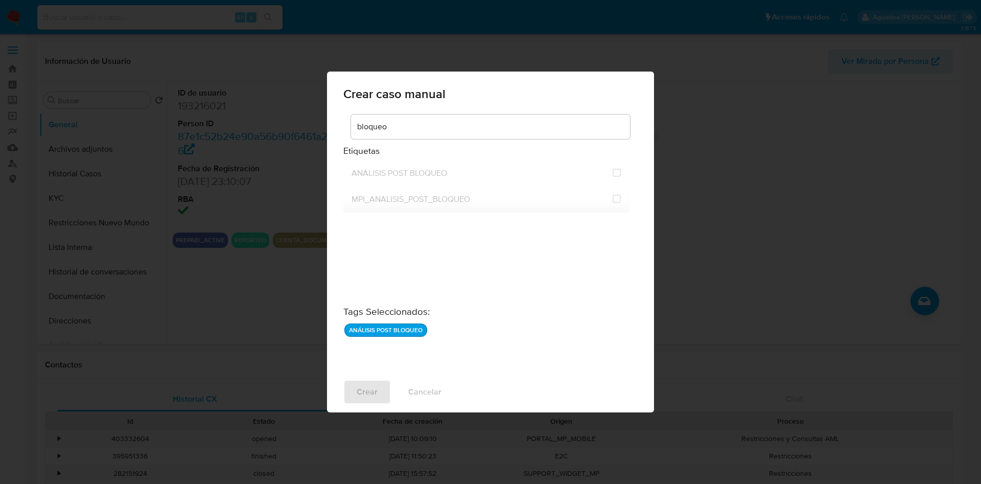
checkbox input "false"
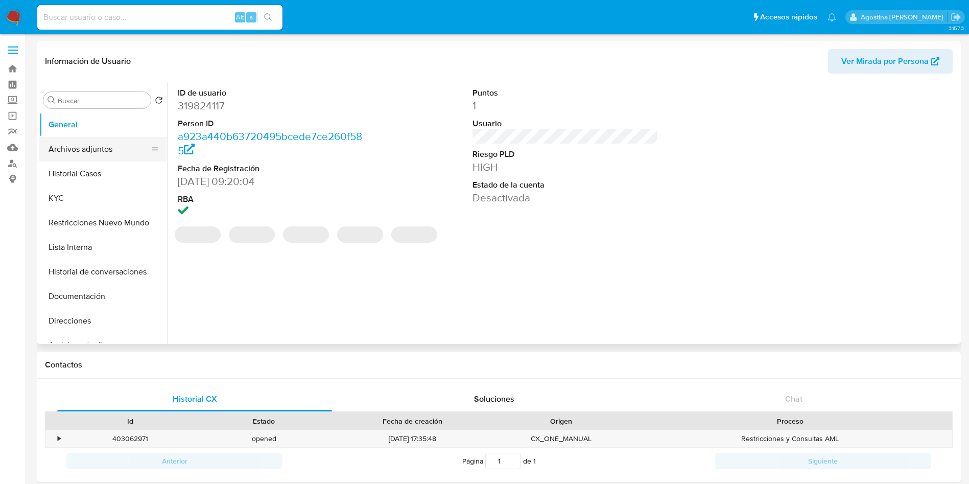
select select "10"
click at [87, 151] on button "Archivos adjuntos" at bounding box center [99, 149] width 120 height 25
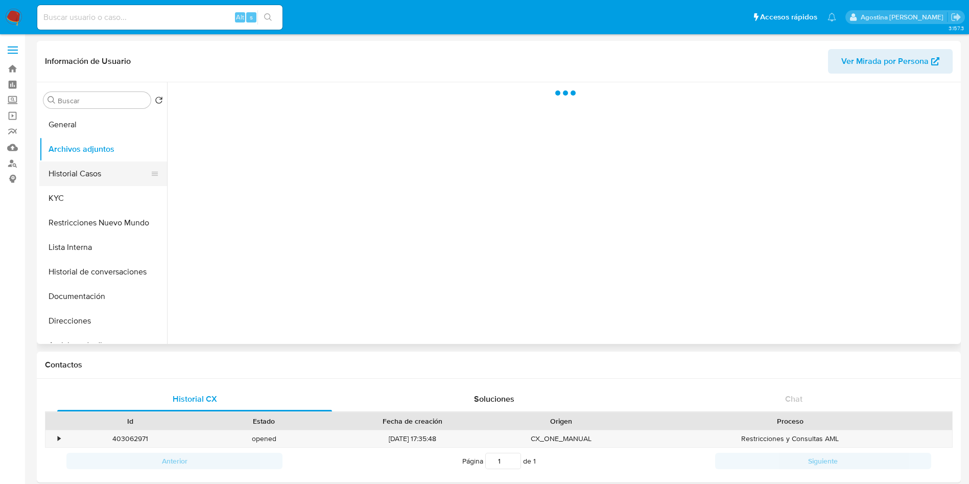
click at [97, 169] on button "Historial Casos" at bounding box center [99, 173] width 120 height 25
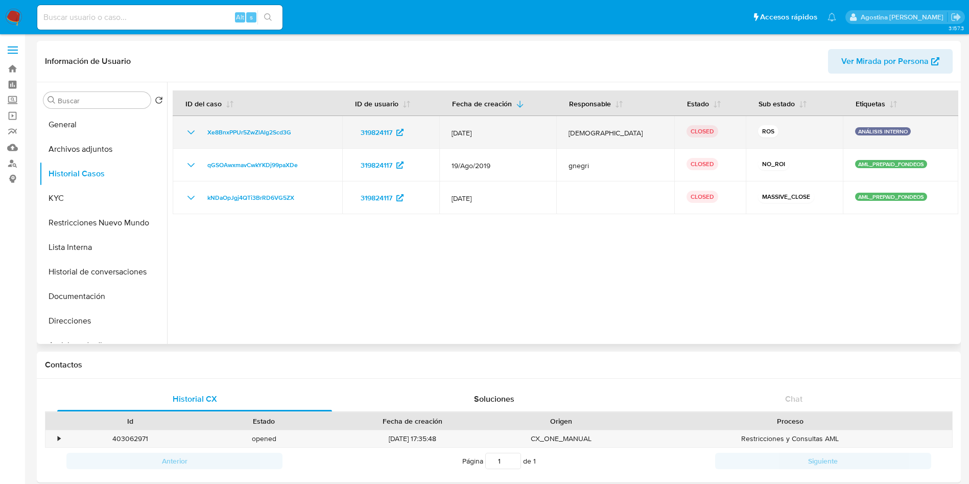
click at [190, 126] on icon "Mostrar/Ocultar" at bounding box center [191, 132] width 12 height 12
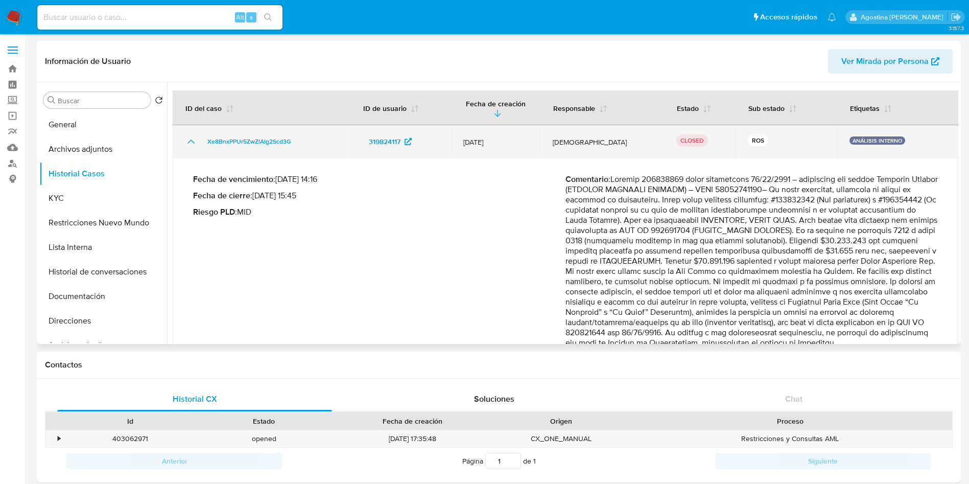
click at [190, 126] on td "Xe8BnxPPUr5ZwZlAlg2Scd3G" at bounding box center [262, 141] width 178 height 33
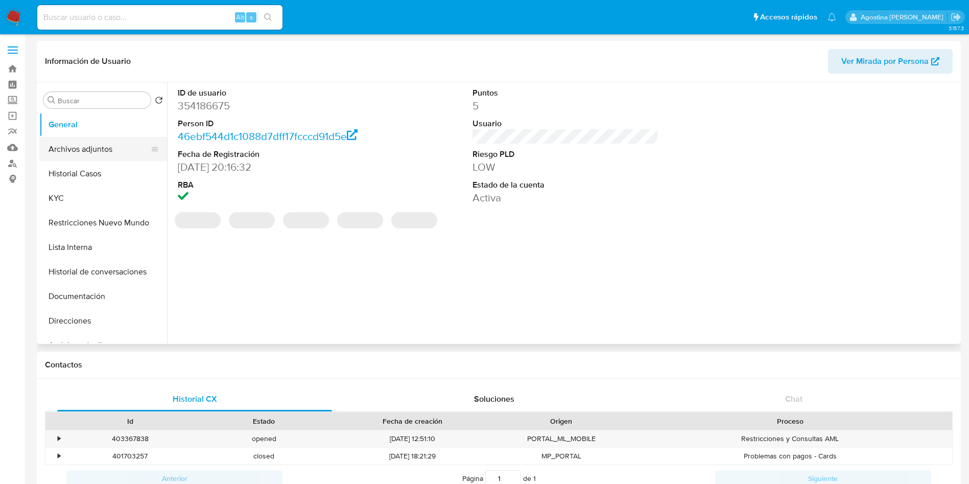
select select "10"
click at [109, 157] on button "Archivos adjuntos" at bounding box center [99, 149] width 120 height 25
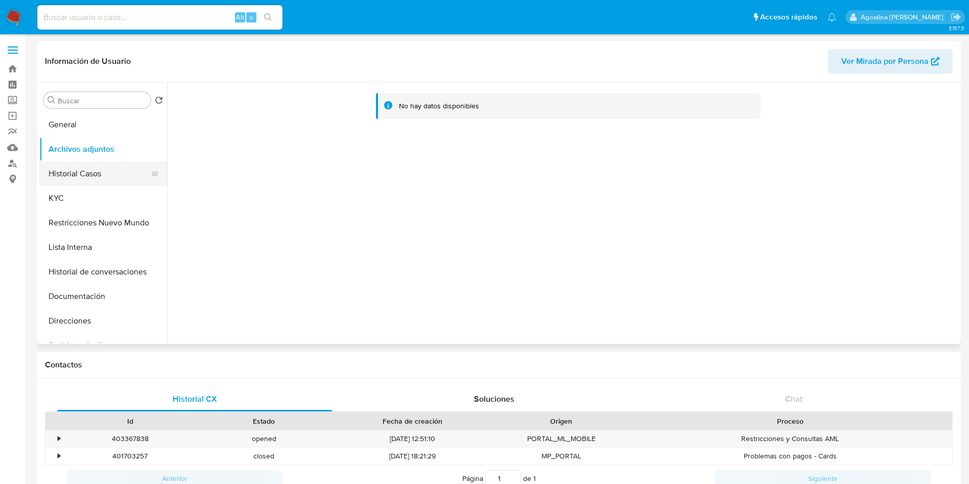
click at [119, 168] on button "Historial Casos" at bounding box center [99, 173] width 120 height 25
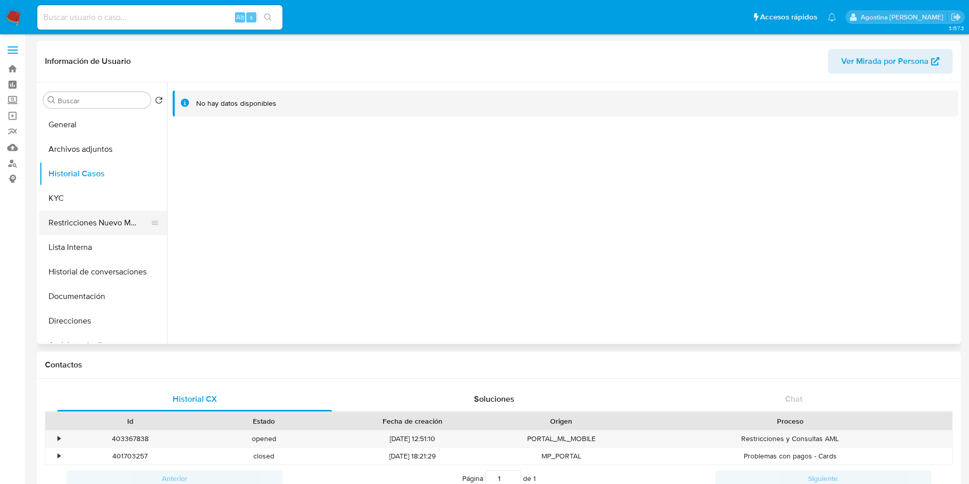
click at [112, 212] on button "Restricciones Nuevo Mundo" at bounding box center [99, 223] width 120 height 25
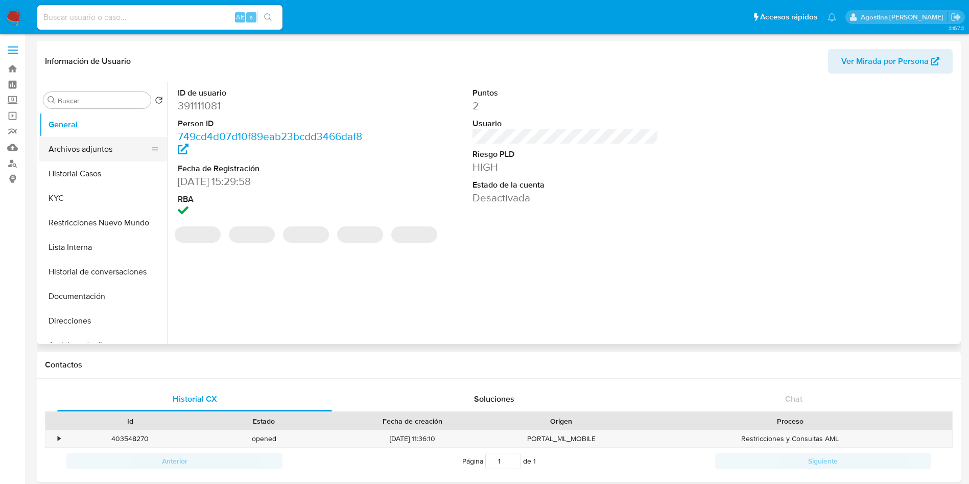
click at [83, 147] on button "Archivos adjuntos" at bounding box center [99, 149] width 120 height 25
select select "10"
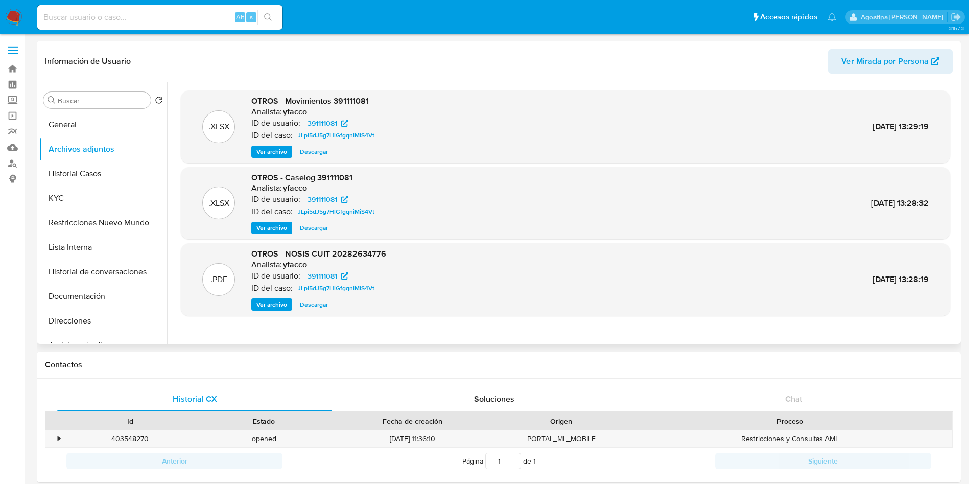
click at [280, 228] on span "Ver archivo" at bounding box center [272, 228] width 31 height 10
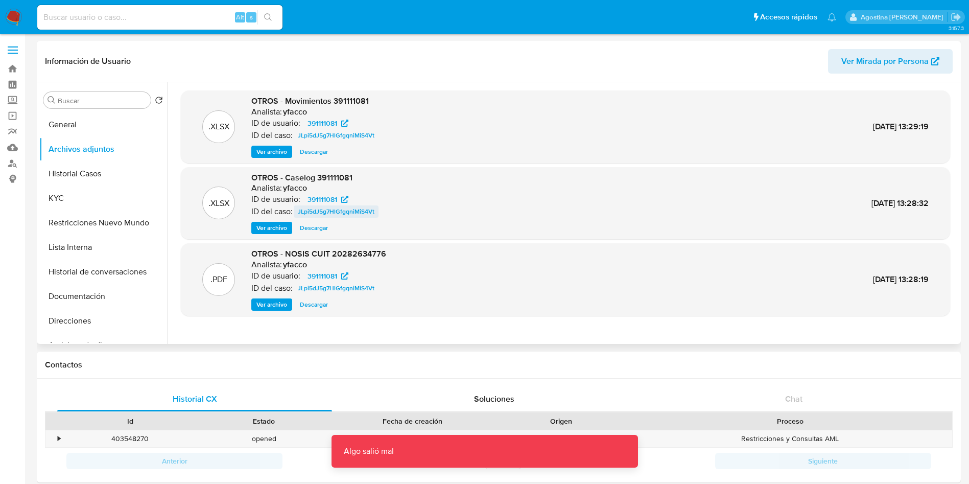
click at [318, 211] on span "JLpi5dJ5g7HlGfgqniMiS4Vt" at bounding box center [336, 211] width 77 height 12
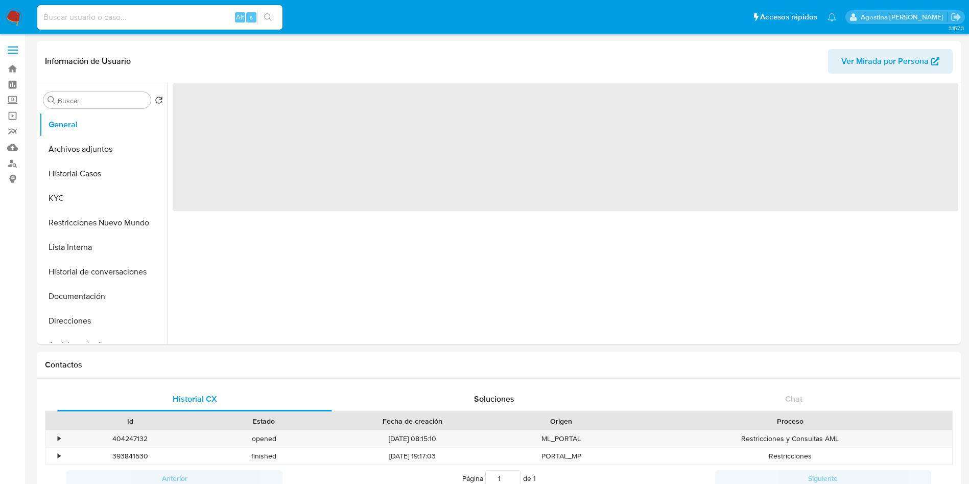
select select "10"
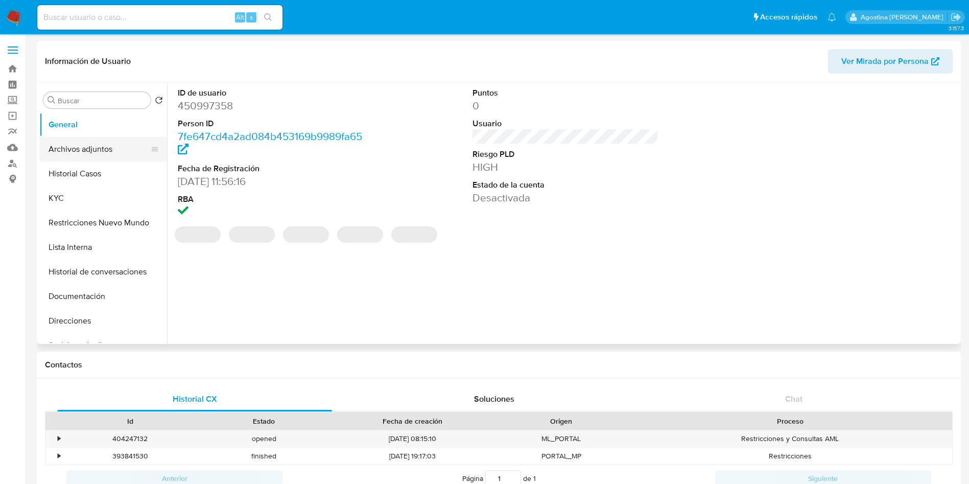
click at [103, 145] on button "Archivos adjuntos" at bounding box center [99, 149] width 120 height 25
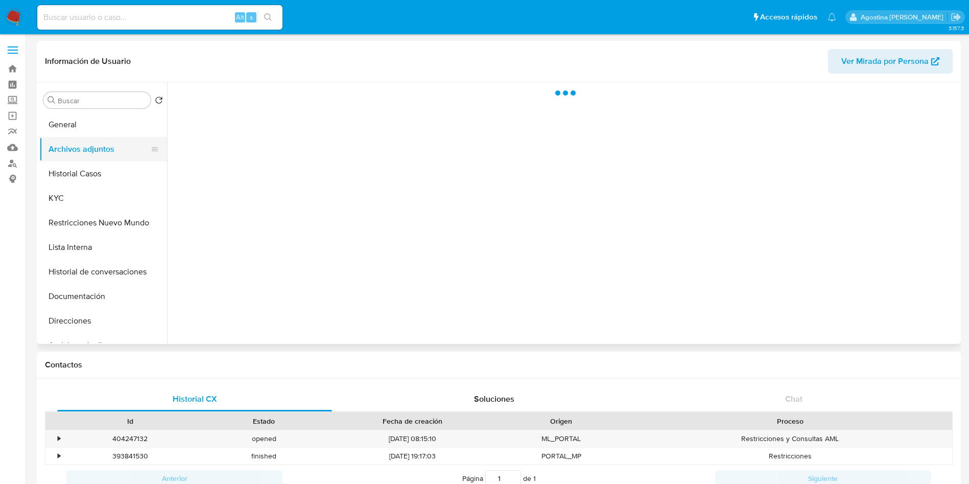
select select "10"
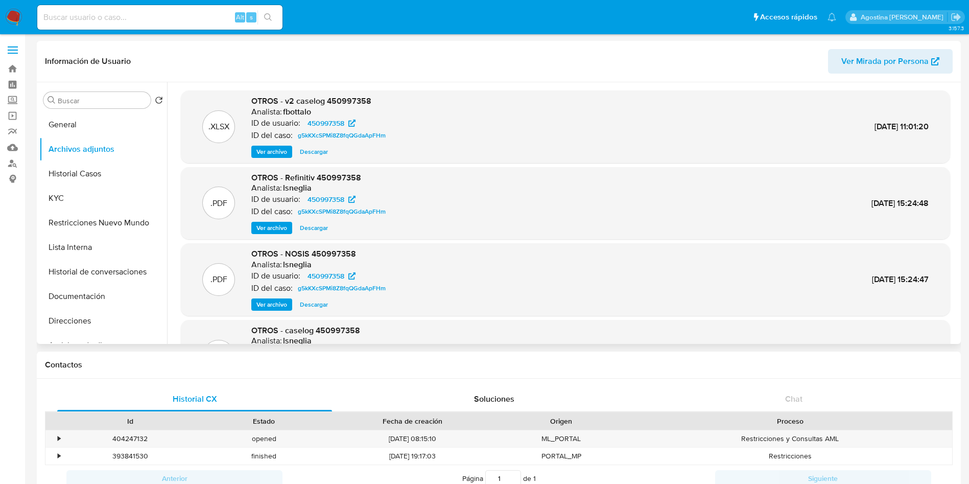
click at [264, 149] on span "Ver archivo" at bounding box center [272, 152] width 31 height 10
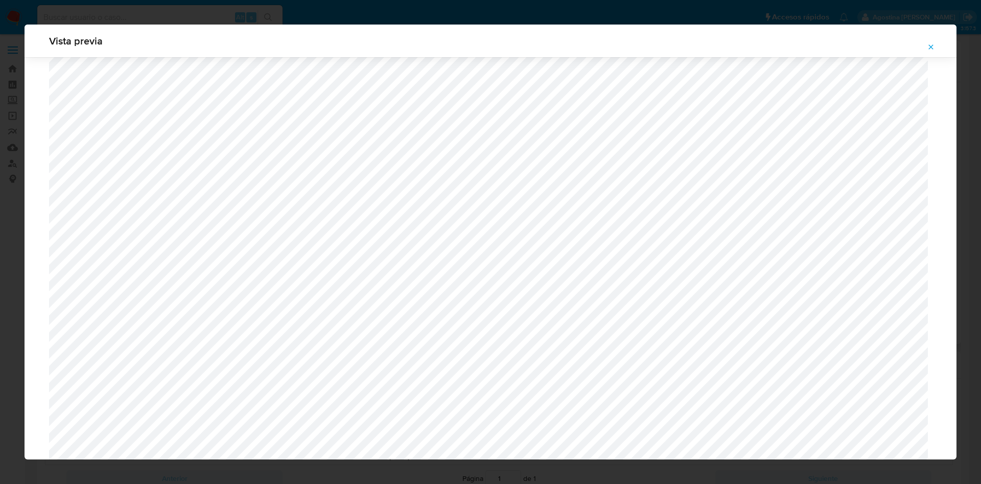
scroll to position [593, 0]
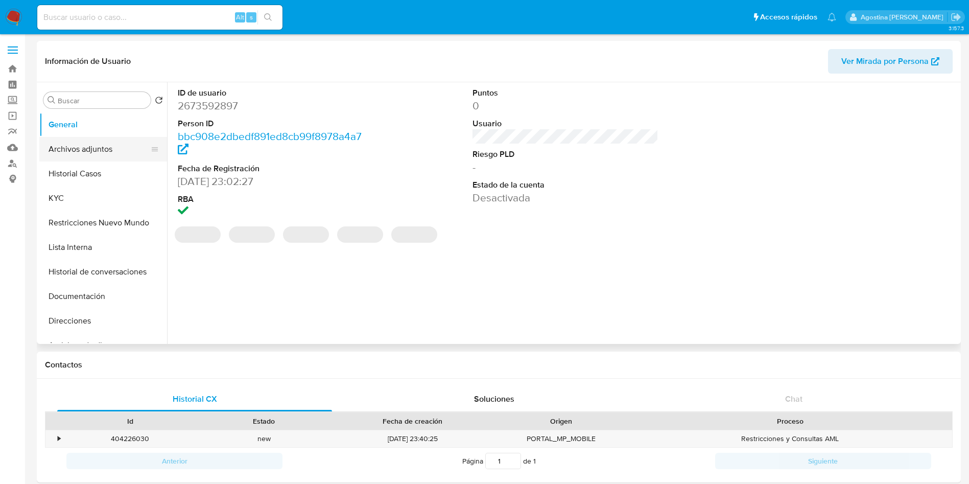
click at [84, 139] on button "Archivos adjuntos" at bounding box center [99, 149] width 120 height 25
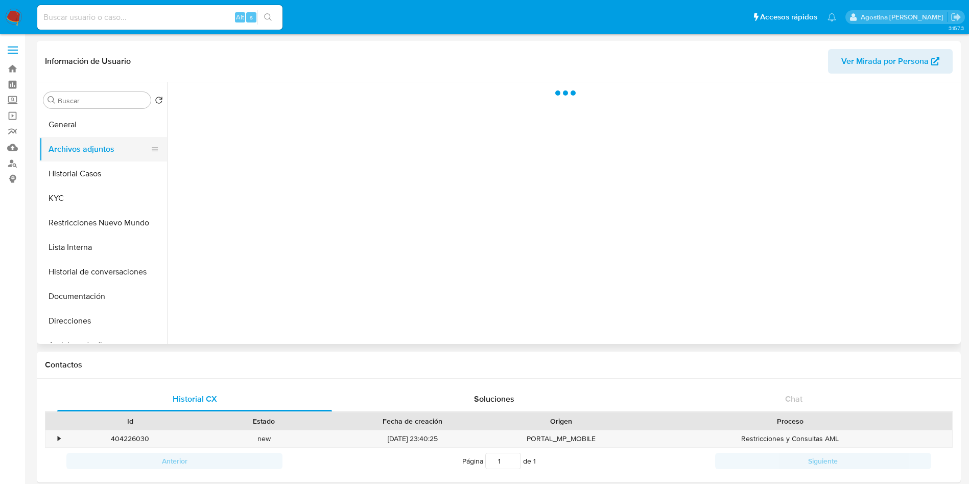
select select "10"
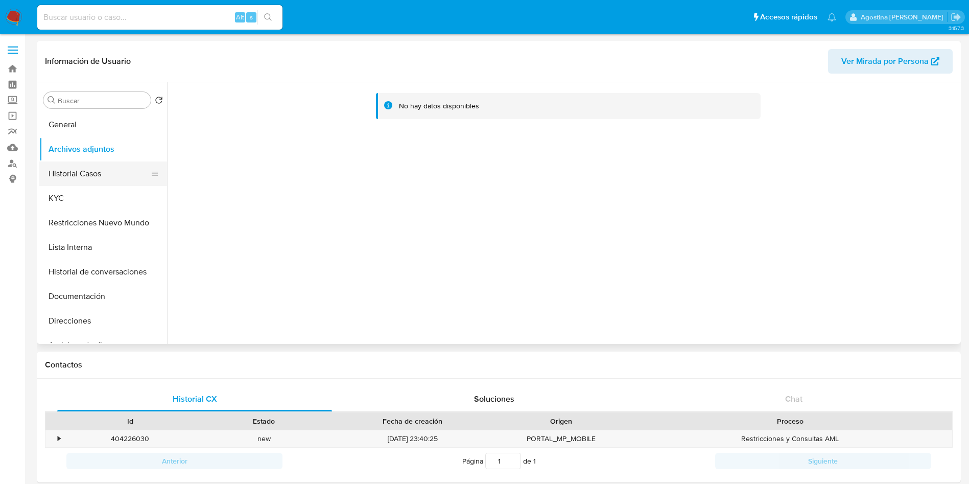
click at [106, 166] on button "Historial Casos" at bounding box center [99, 173] width 120 height 25
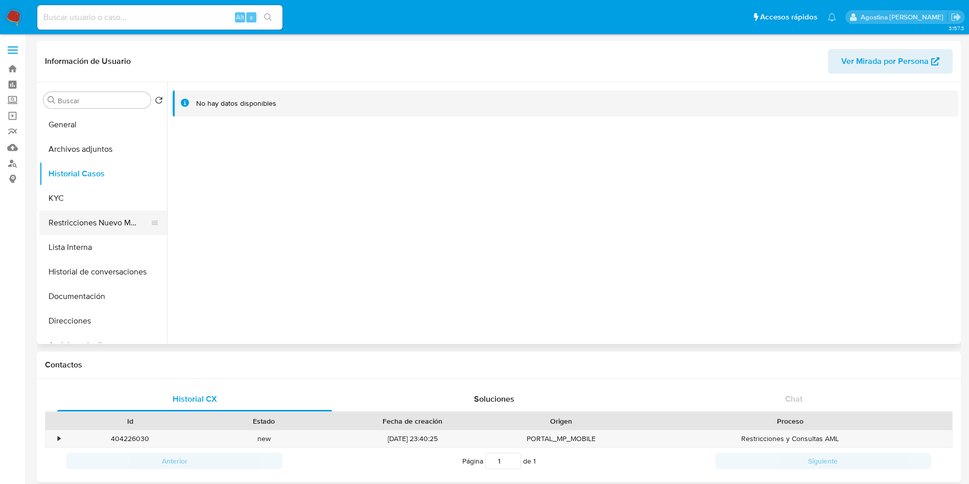
click at [104, 217] on button "Restricciones Nuevo Mundo" at bounding box center [99, 223] width 120 height 25
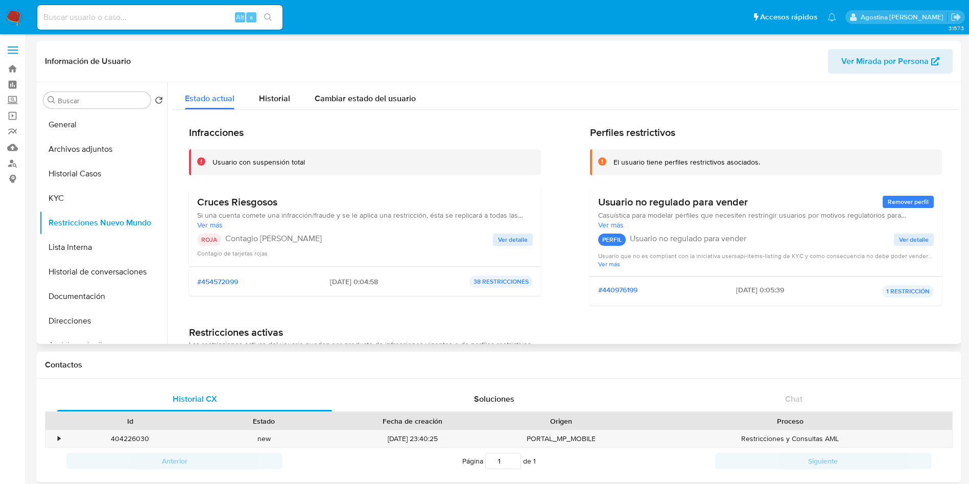
click at [498, 242] on span "Ver detalle" at bounding box center [513, 240] width 30 height 10
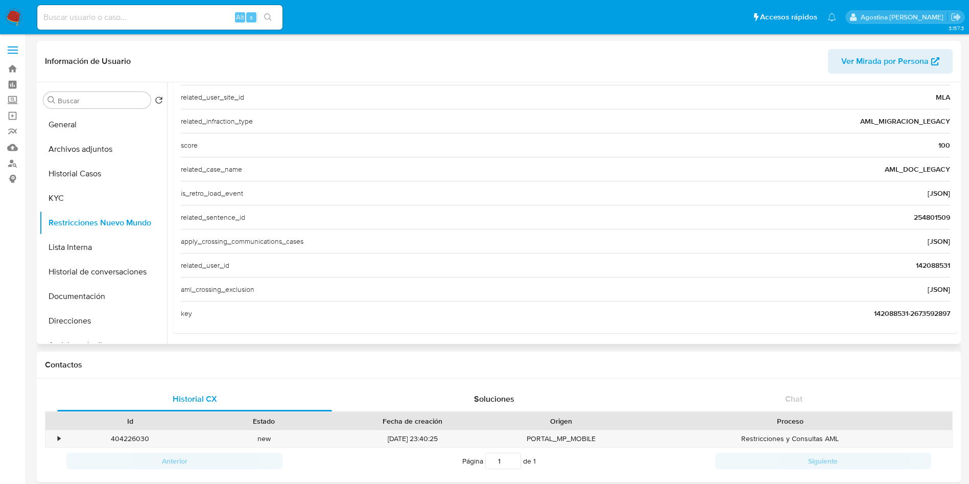
scroll to position [395, 0]
click at [922, 266] on span "142088531" at bounding box center [933, 263] width 34 height 10
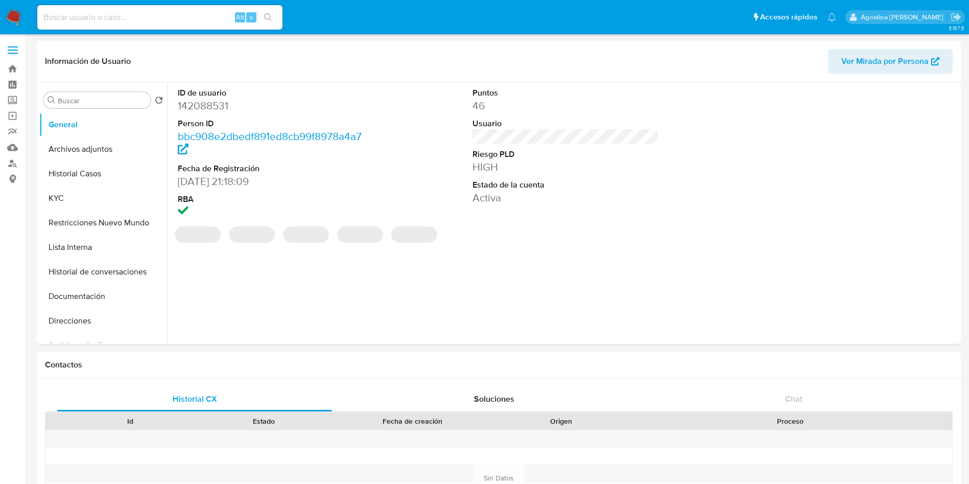
select select "10"
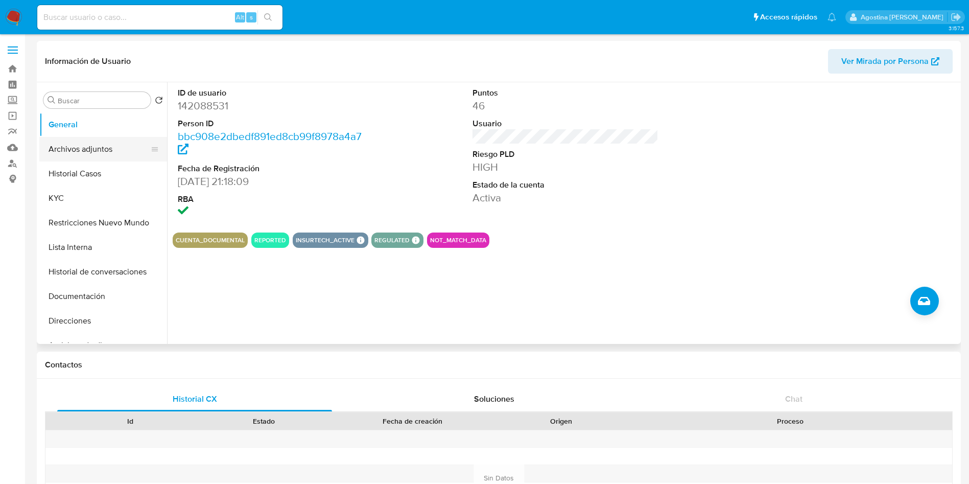
click at [91, 159] on button "Archivos adjuntos" at bounding box center [99, 149] width 120 height 25
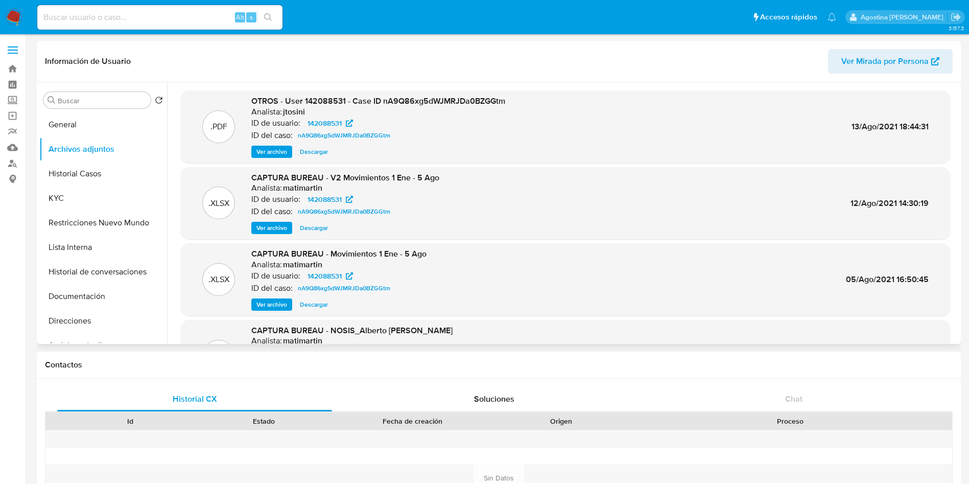
click at [273, 151] on span "Ver archivo" at bounding box center [272, 152] width 31 height 10
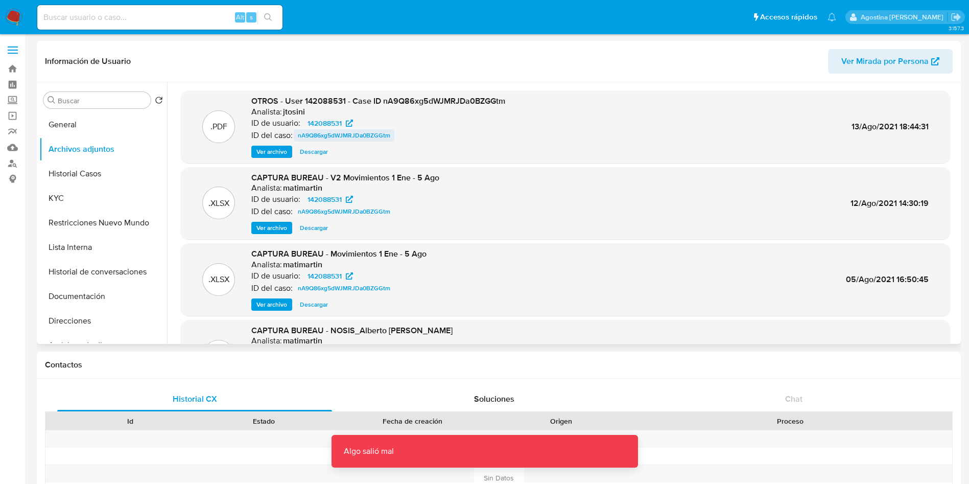
click at [354, 133] on span "nA9Q86xg5dWJMRJDa0BZGGtm" at bounding box center [344, 135] width 92 height 12
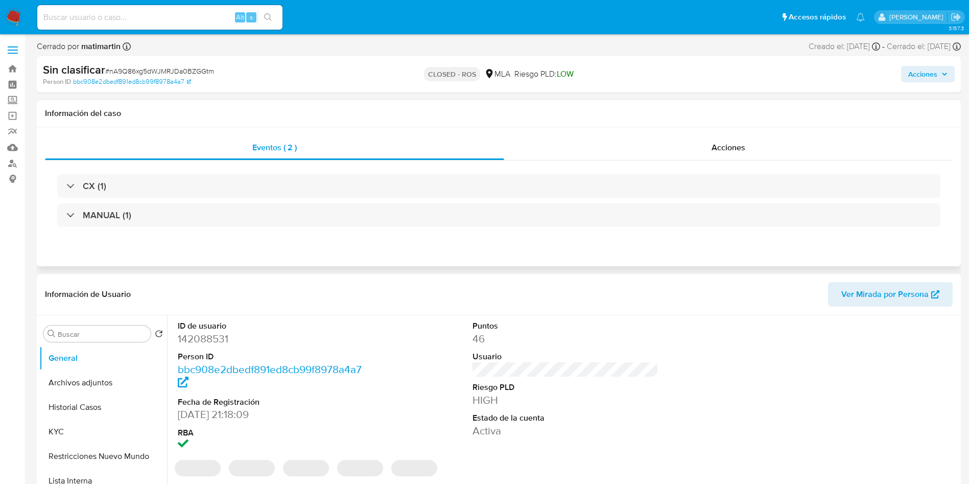
select select "10"
click at [629, 155] on div "Acciones" at bounding box center [728, 147] width 449 height 25
